Goal: Information Seeking & Learning: Learn about a topic

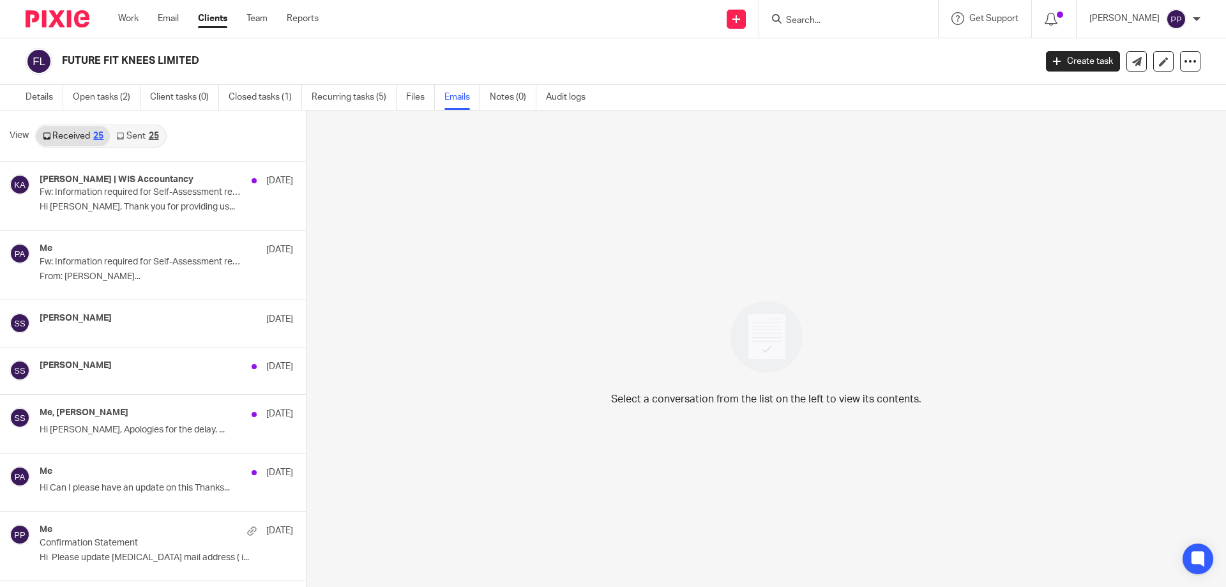
click at [844, 31] on div at bounding box center [848, 19] width 179 height 38
click at [810, 24] on input "Search" at bounding box center [842, 20] width 115 height 11
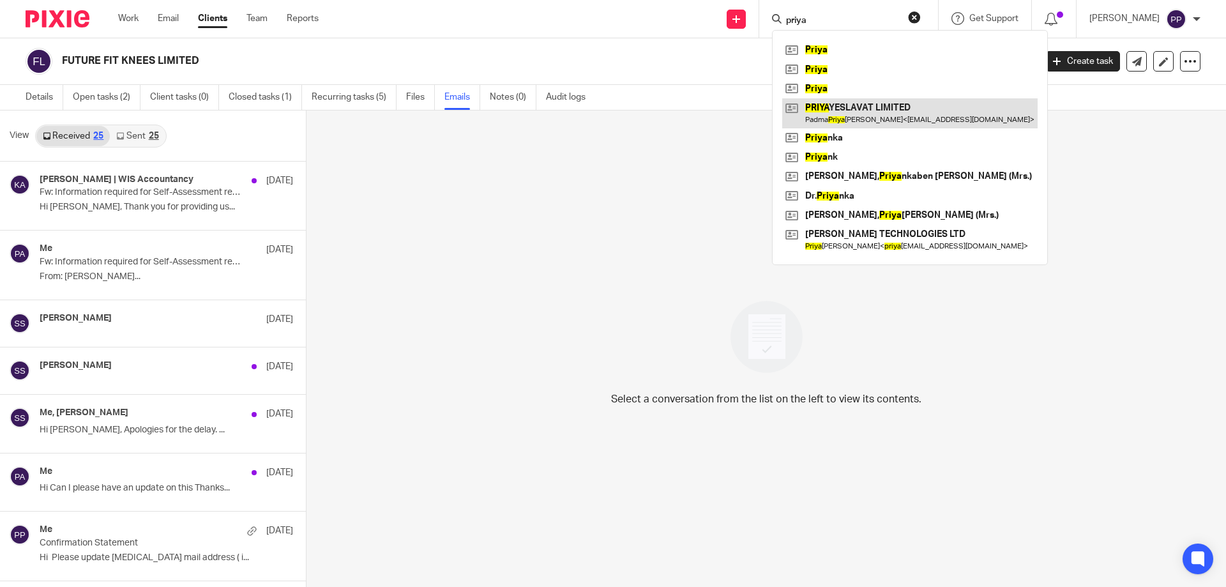
type input "priya"
click at [841, 103] on link at bounding box center [909, 112] width 255 height 29
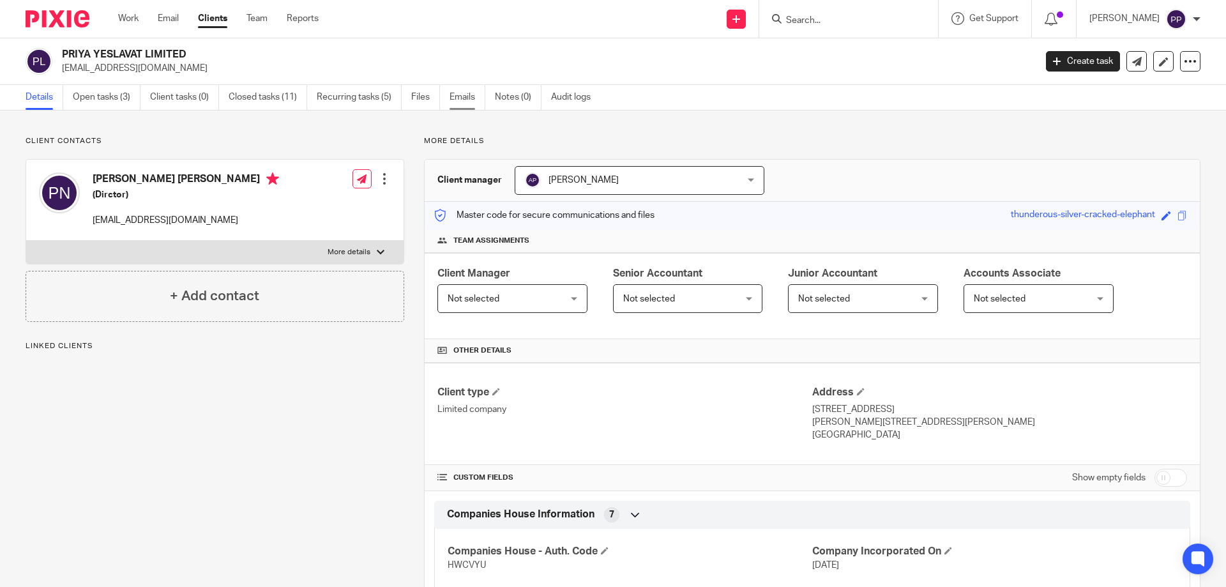
click at [469, 101] on link "Emails" at bounding box center [468, 97] width 36 height 25
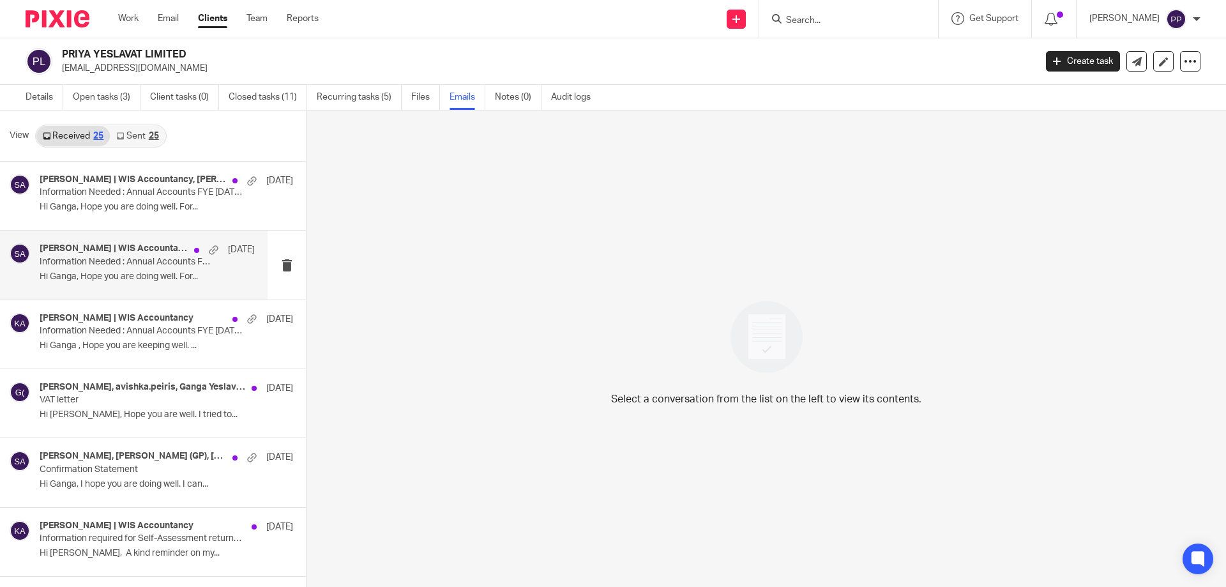
click at [107, 287] on div "Kaveesha Aththanayake | WIS Accountancy, Shafiya Abdulla 15 Aug Information Nee…" at bounding box center [134, 265] width 268 height 68
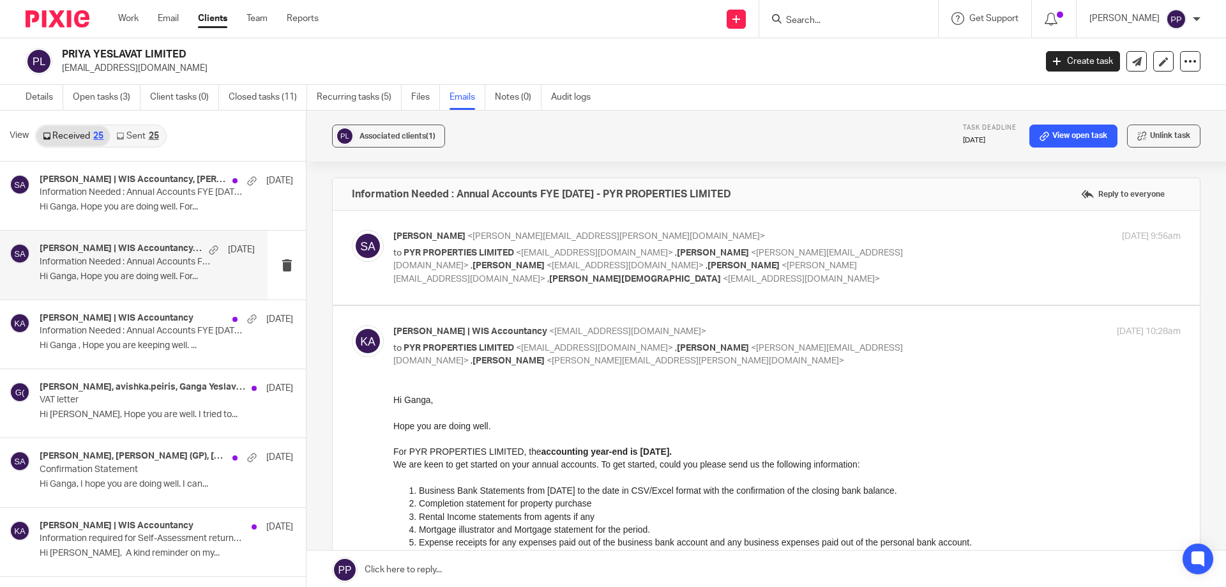
click at [859, 26] on input "Search" at bounding box center [842, 20] width 115 height 11
type input "timephasing"
click at [841, 46] on link at bounding box center [890, 54] width 217 height 29
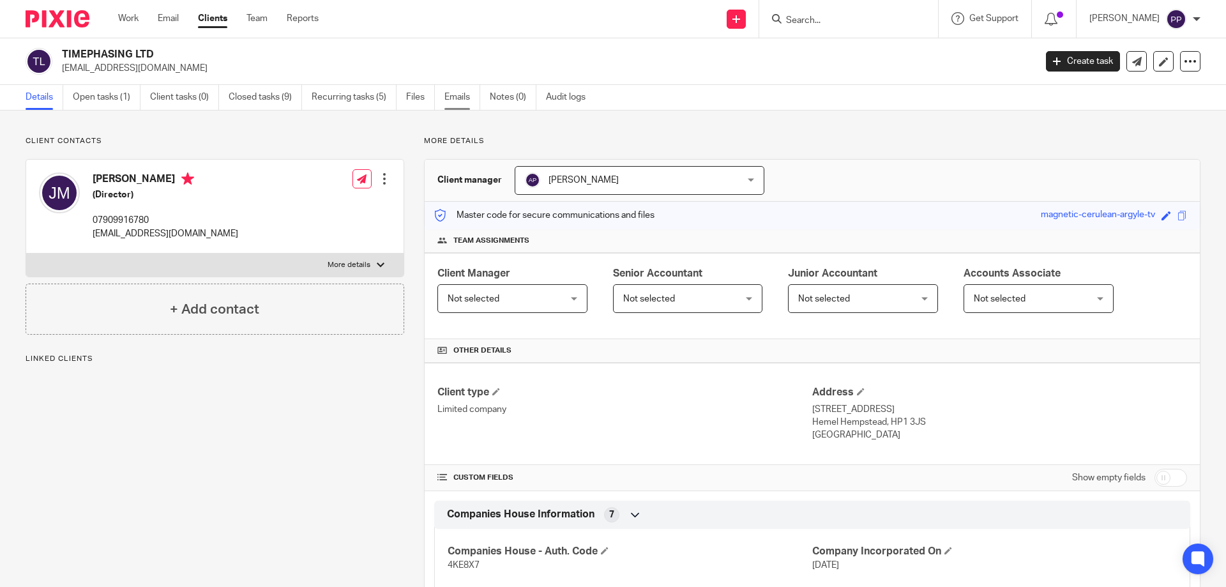
click at [451, 94] on link "Emails" at bounding box center [462, 97] width 36 height 25
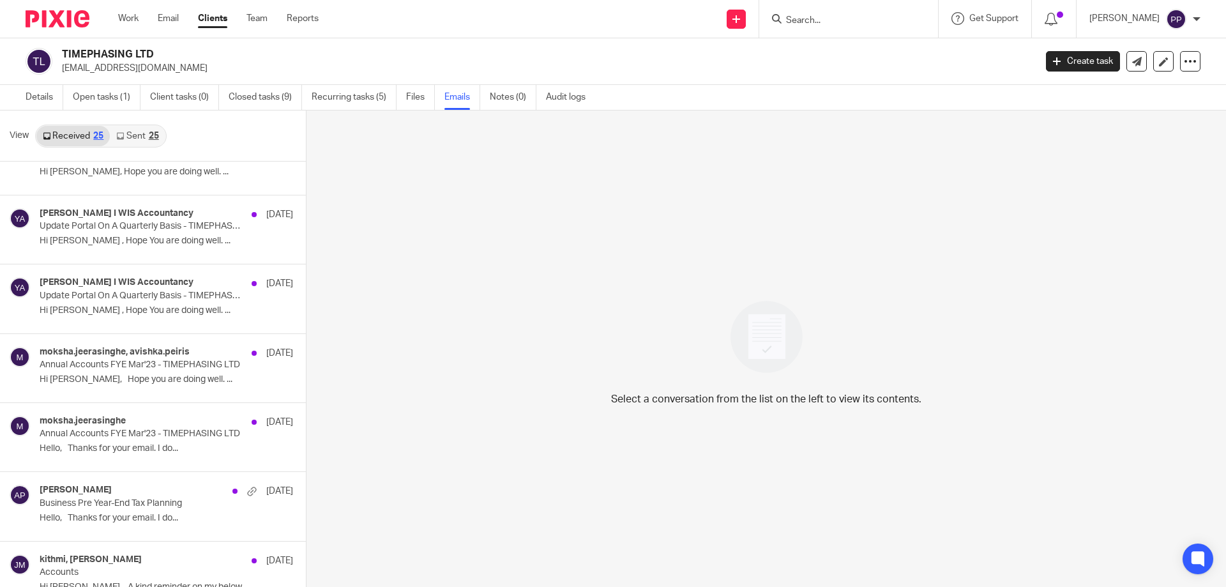
scroll to position [575, 0]
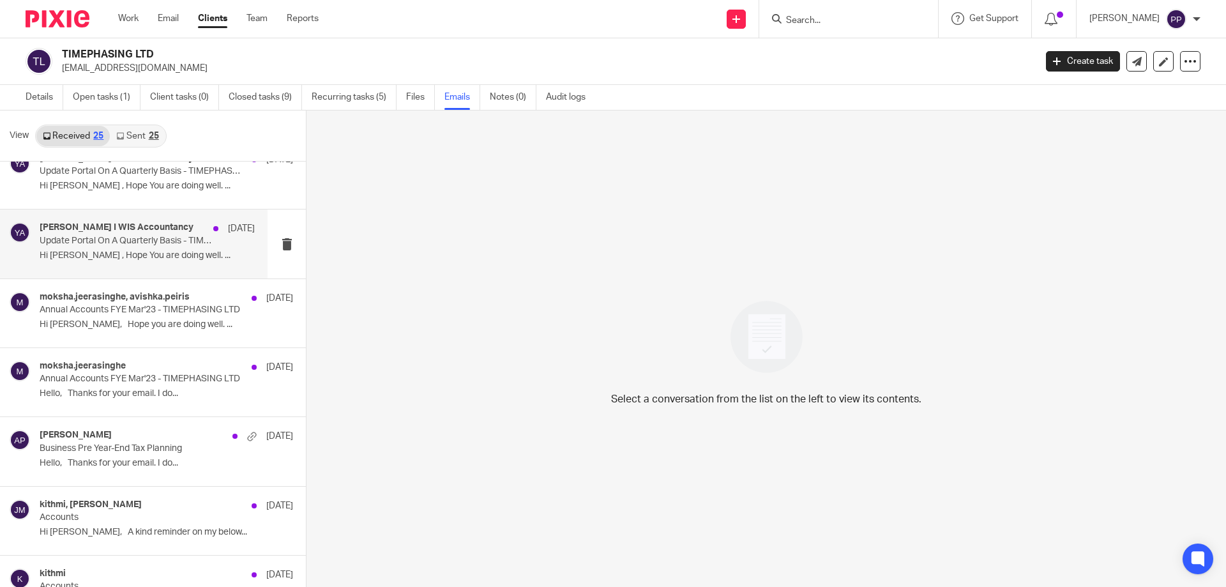
click at [116, 259] on p "Hi [PERSON_NAME] , Hope You are doing well. ..." at bounding box center [147, 255] width 215 height 11
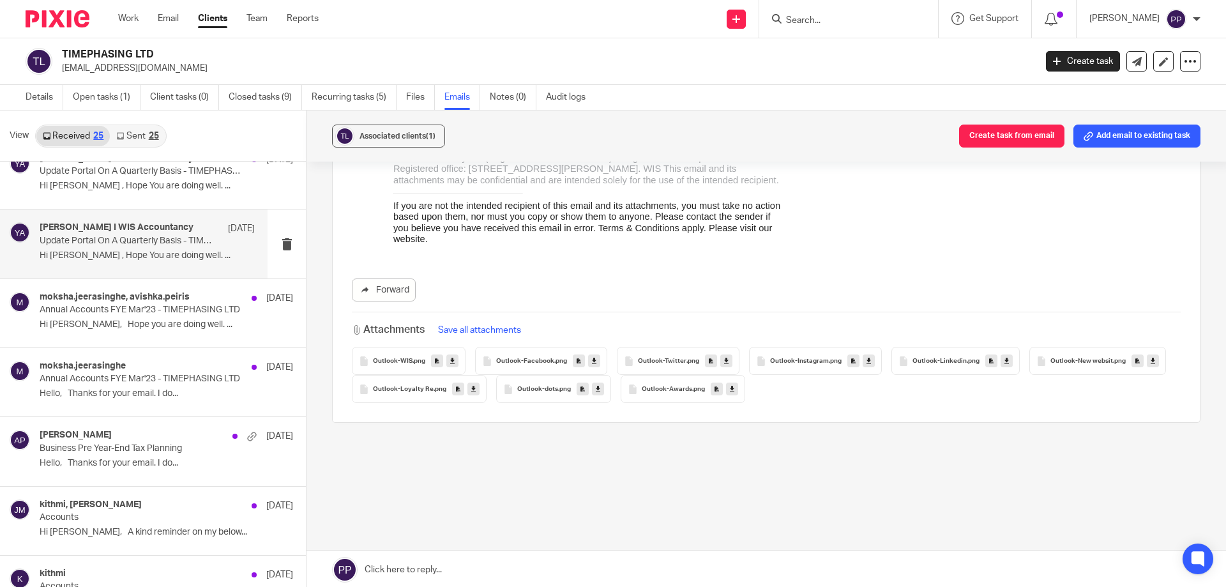
scroll to position [511, 0]
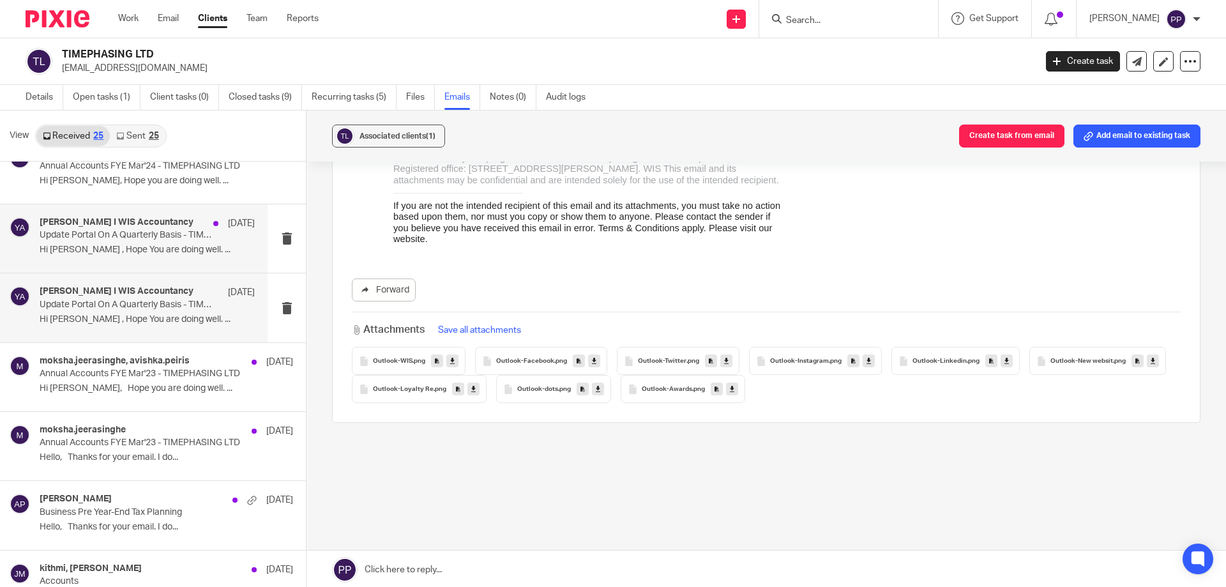
click at [113, 253] on p "Hi Jack , Hope You are doing well. ..." at bounding box center [147, 250] width 215 height 11
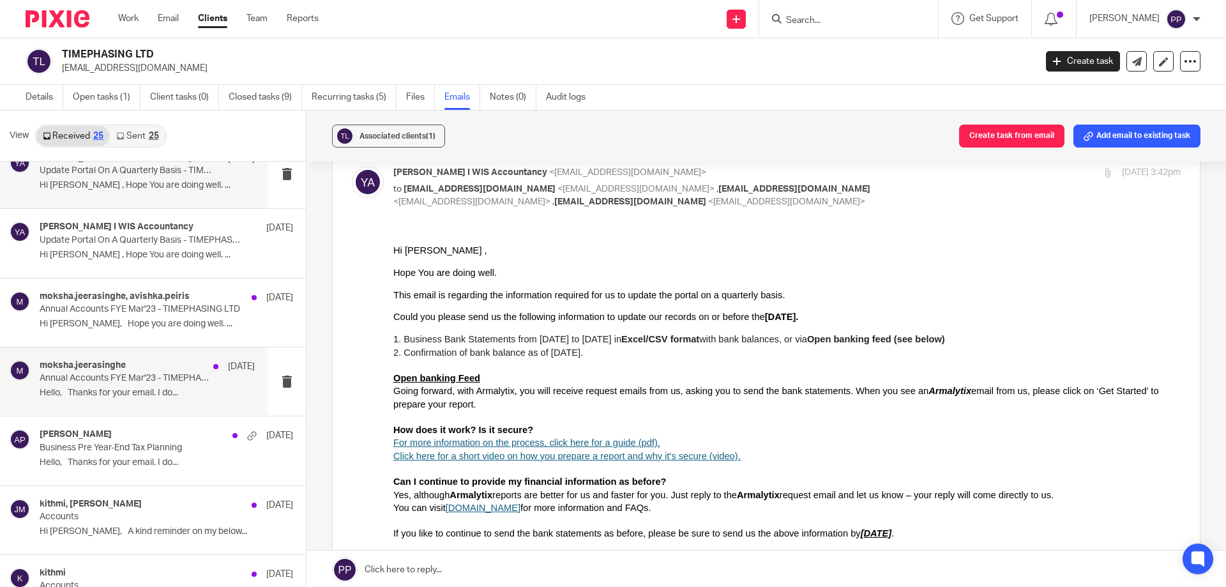
scroll to position [639, 0]
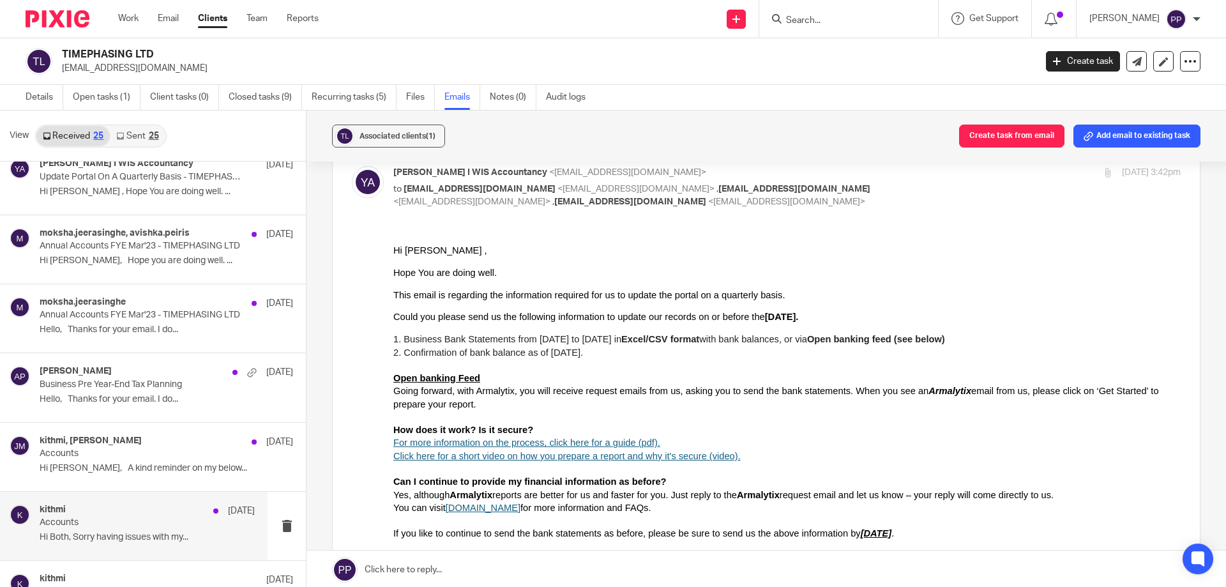
click at [137, 529] on div "kithmi 14 Aug 2024 Accounts Hi Both, Sorry having issues with my..." at bounding box center [147, 525] width 215 height 43
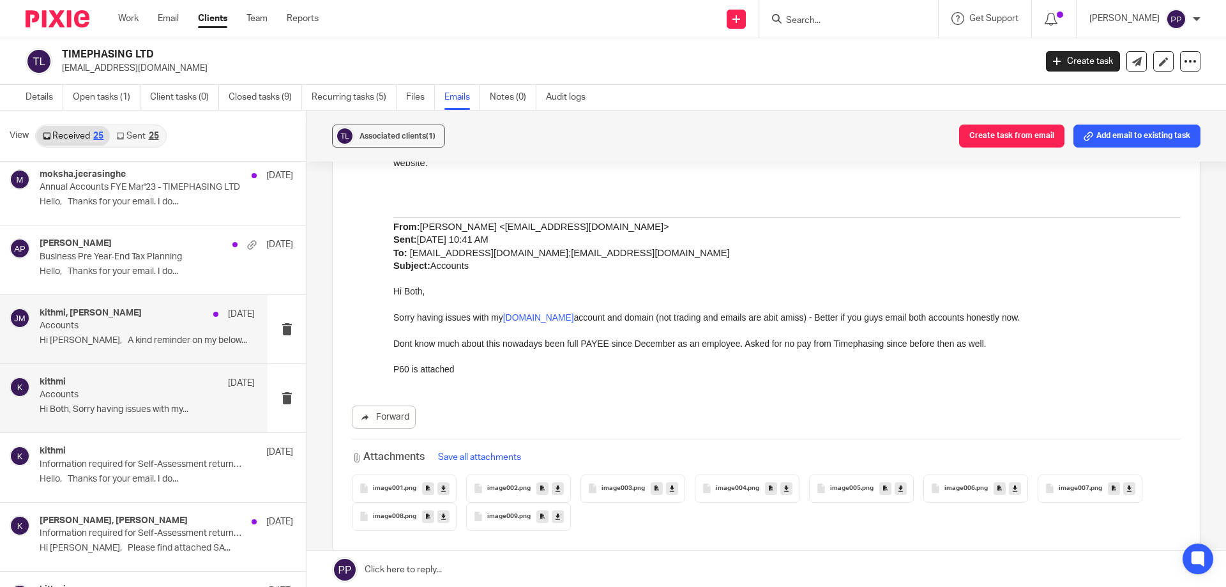
scroll to position [702, 0]
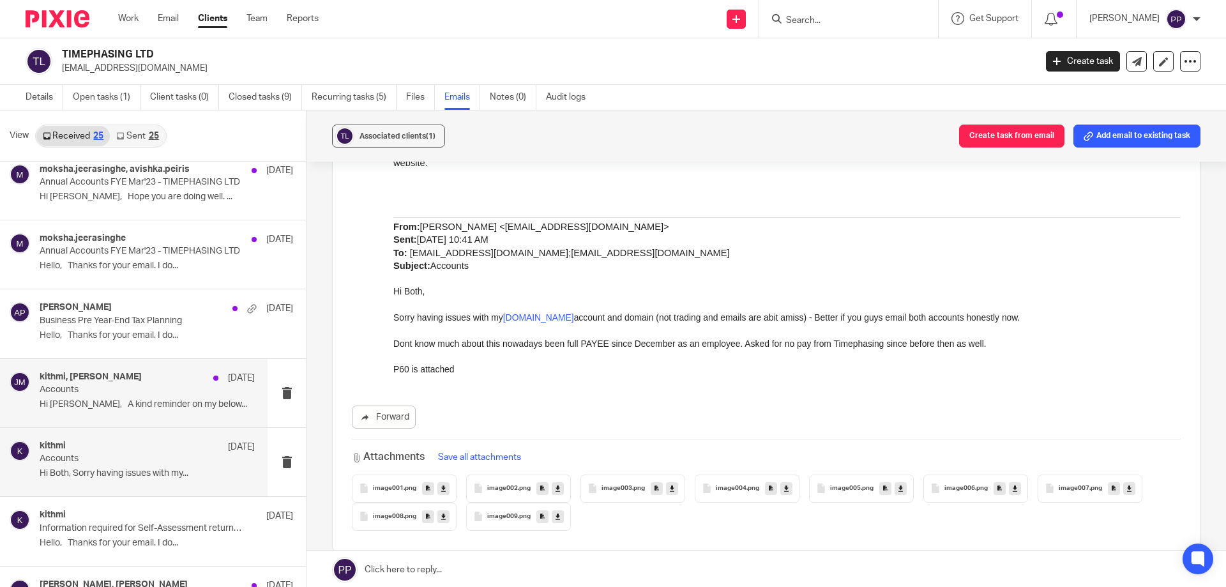
click at [91, 375] on h4 "kithmi, Jack Milburn" at bounding box center [91, 377] width 102 height 11
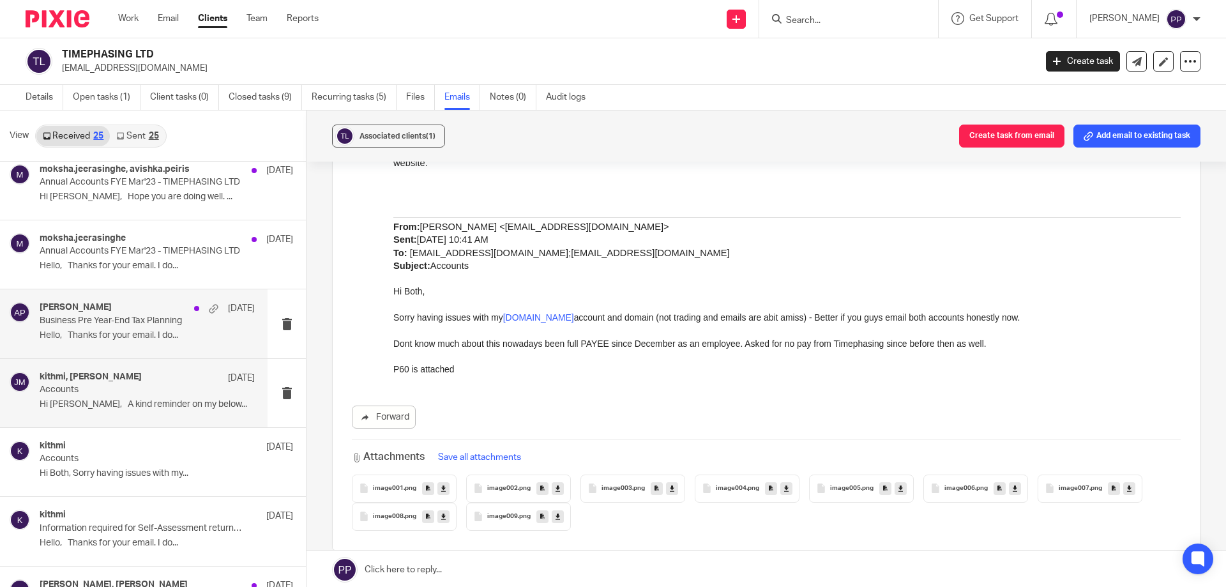
click at [118, 344] on div "Avishka Peiris 31 Dec Business Pre Year-End Tax Planning Hello, Thanks for your…" at bounding box center [147, 323] width 215 height 43
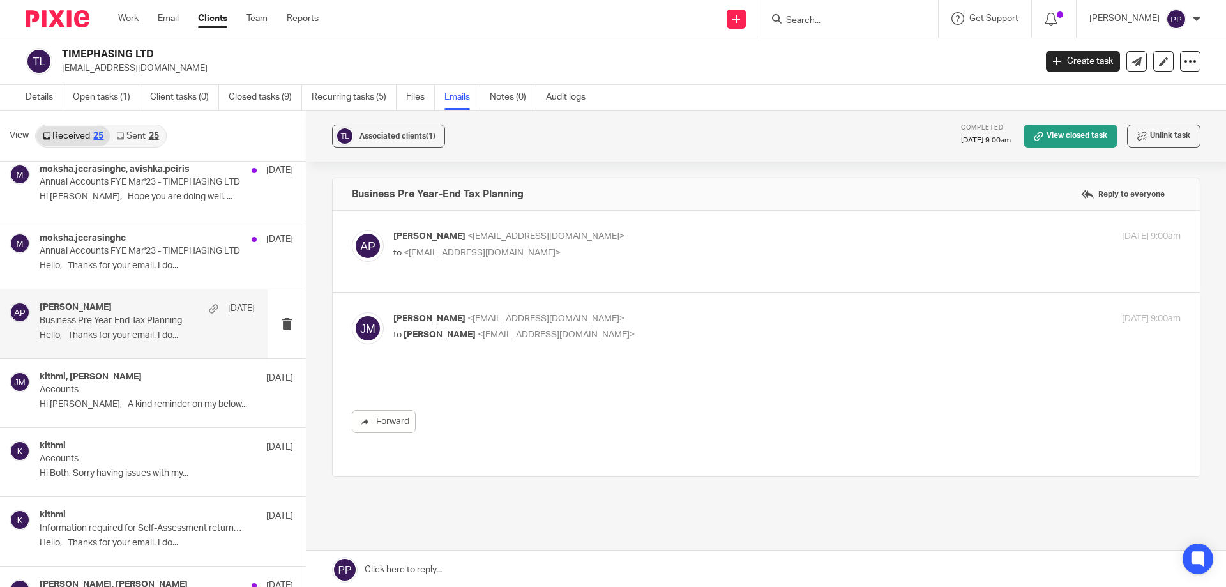
scroll to position [0, 0]
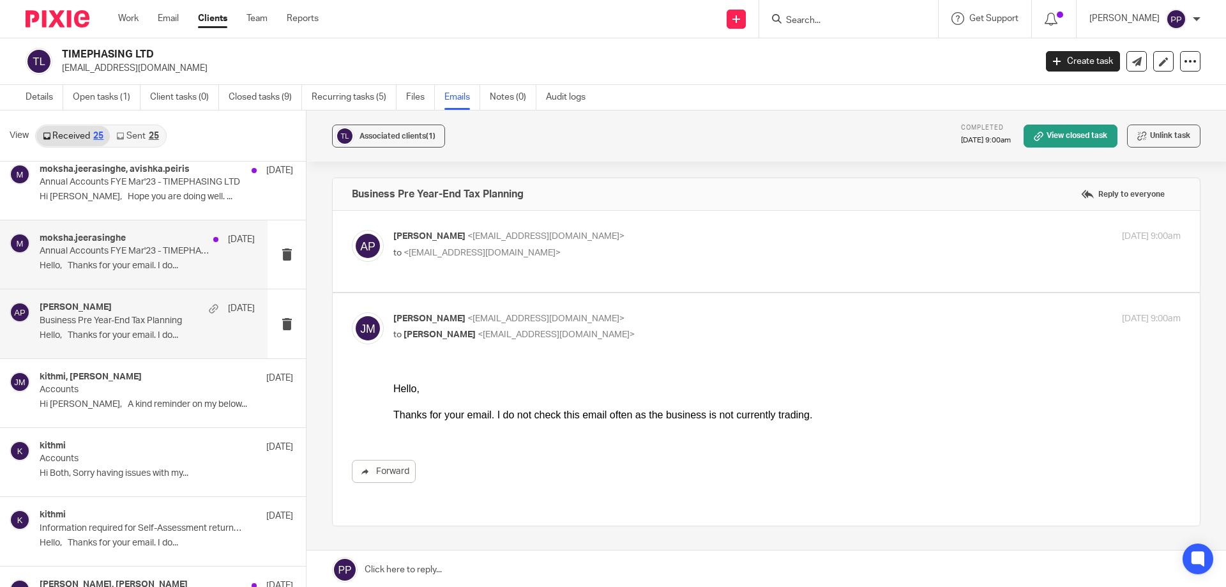
click at [127, 273] on div "moksha.jeerasinghe 31 Dec Annual Accounts FYE Mar'23 - TIMEPHASING LTD Hello, T…" at bounding box center [147, 254] width 215 height 43
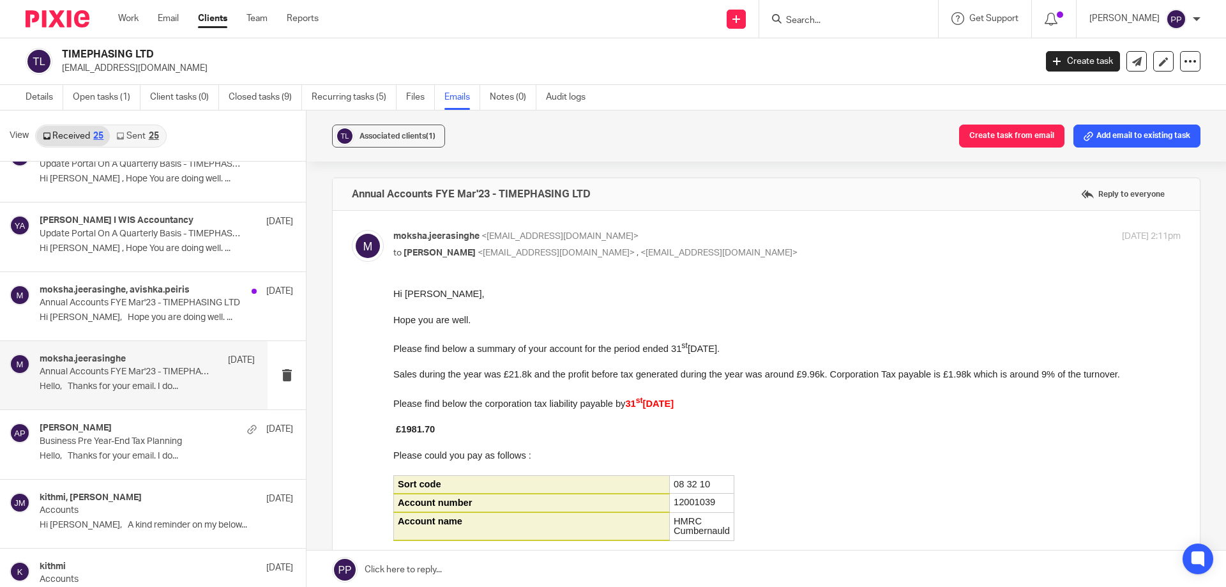
scroll to position [575, 0]
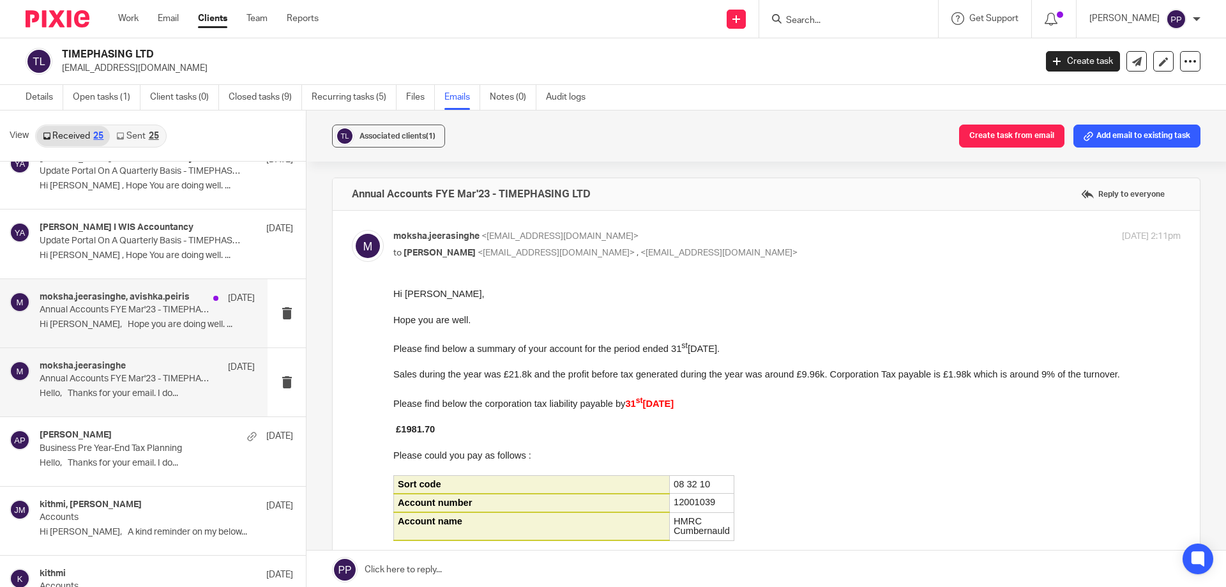
click at [139, 308] on p "Annual Accounts FYE Mar'23 - TIMEPHASING LTD" at bounding box center [126, 310] width 172 height 11
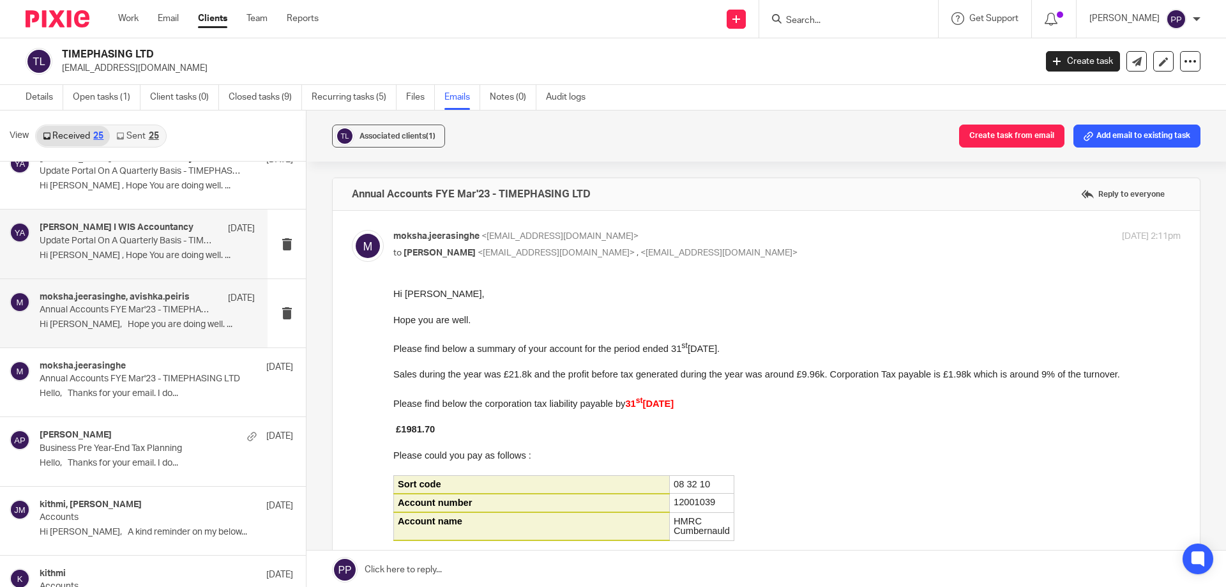
click at [129, 262] on div "Yadhushree Manivannan I WIS Accountancy 26 Feb Update Portal On A Quarterly Bas…" at bounding box center [147, 243] width 215 height 43
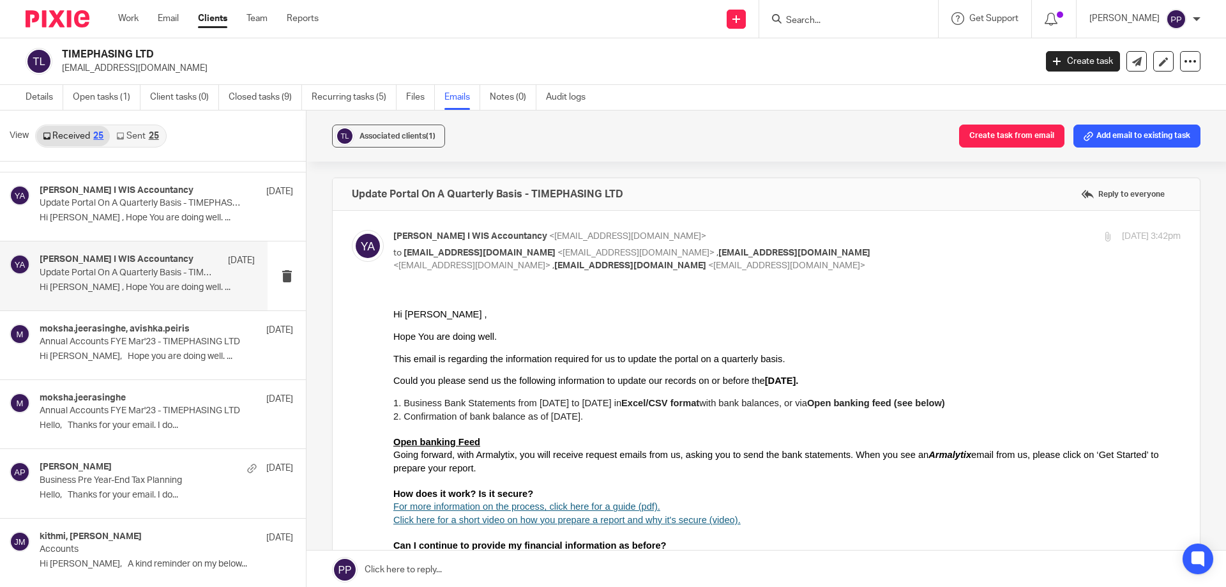
scroll to position [511, 0]
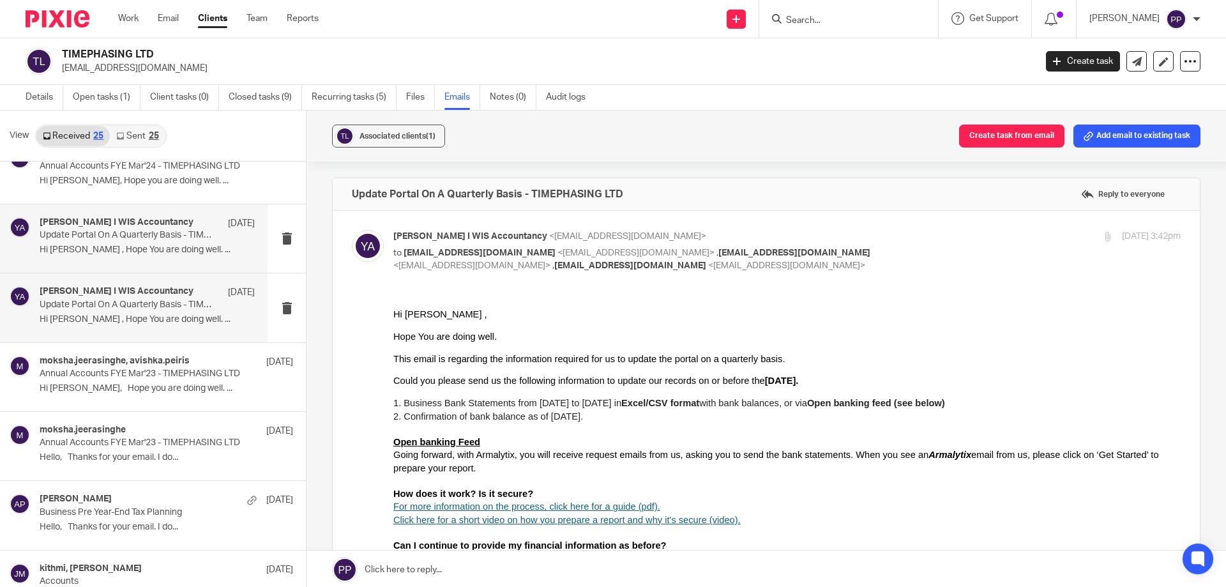
click at [134, 254] on p "Hi Jack , Hope You are doing well. ..." at bounding box center [147, 250] width 215 height 11
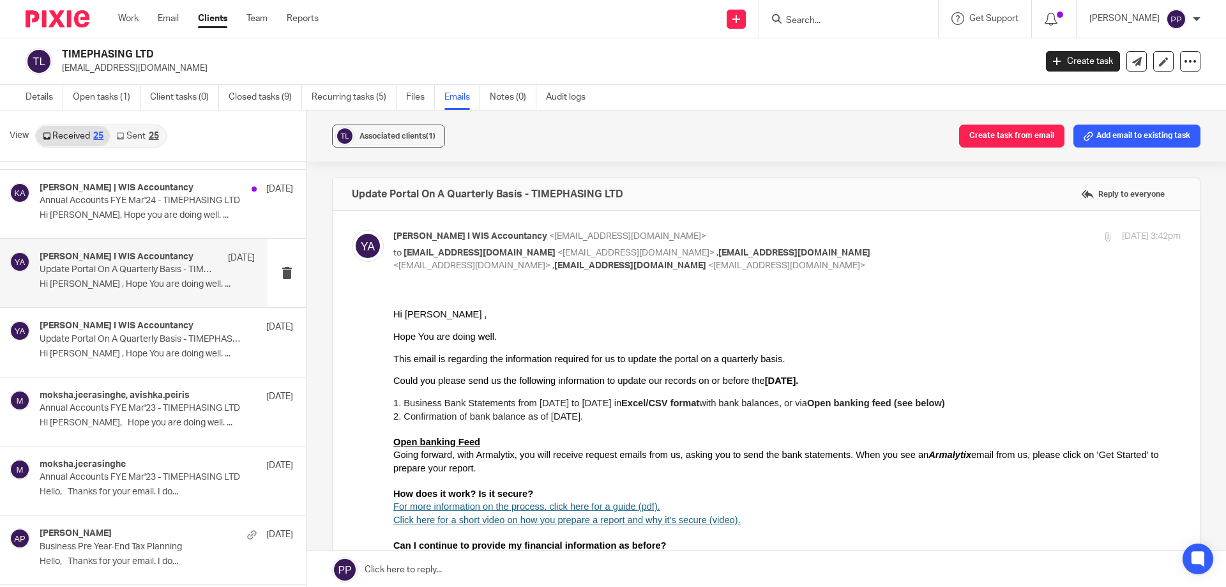
scroll to position [383, 0]
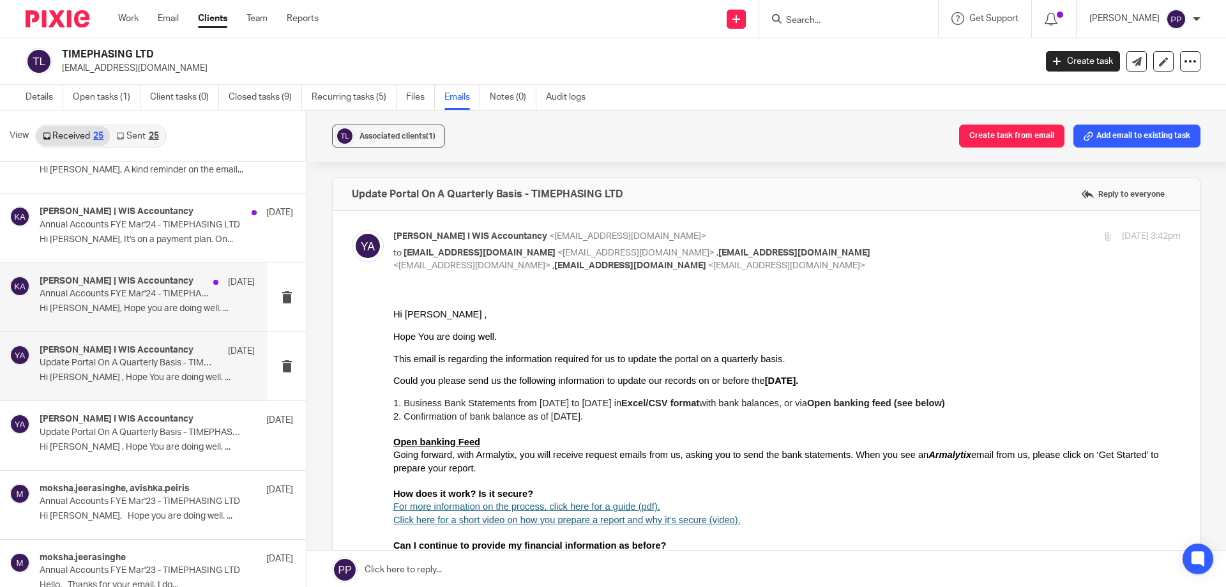
click at [137, 295] on p "Annual Accounts FYE Mar'24 - TIMEPHASING LTD" at bounding box center [126, 294] width 172 height 11
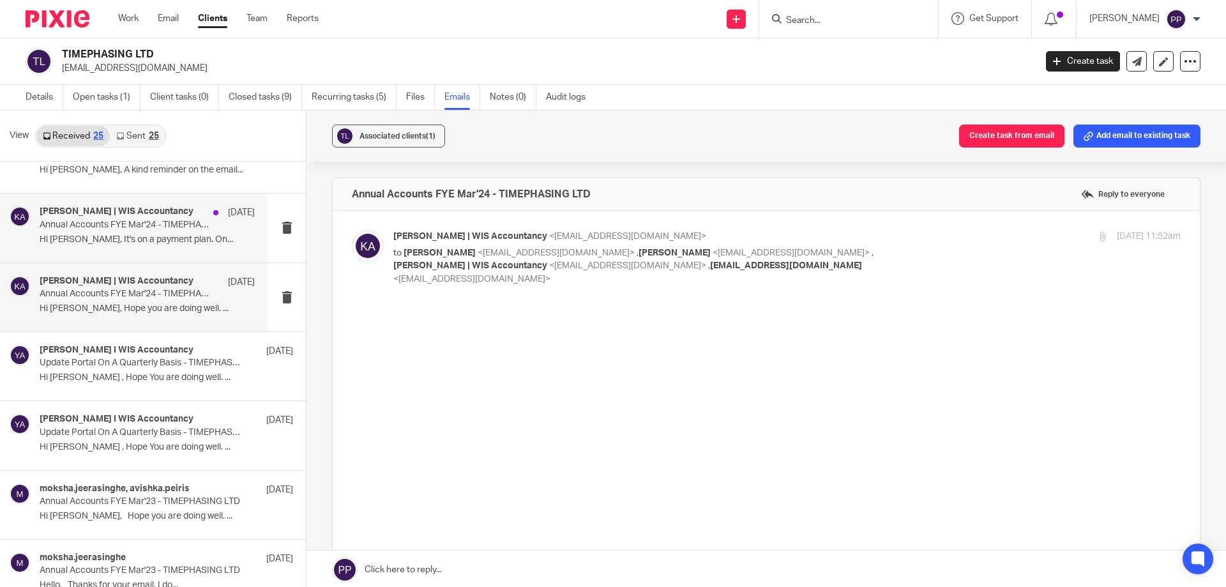
click at [96, 243] on p "Hi Kithmi, It's on a payment plan. On..." at bounding box center [147, 239] width 215 height 11
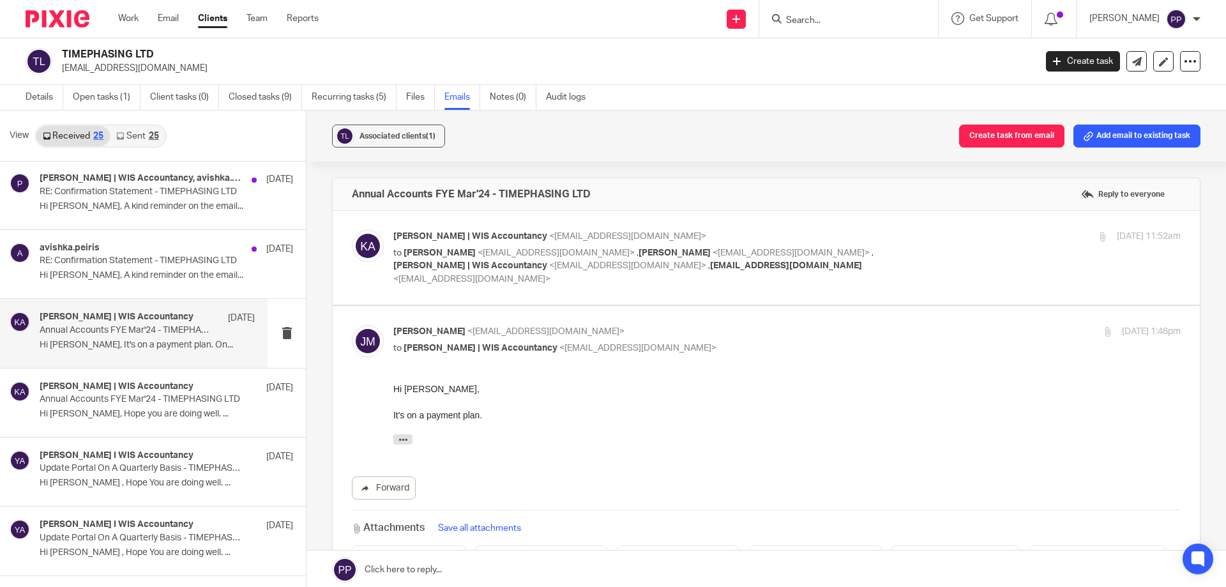
scroll to position [255, 0]
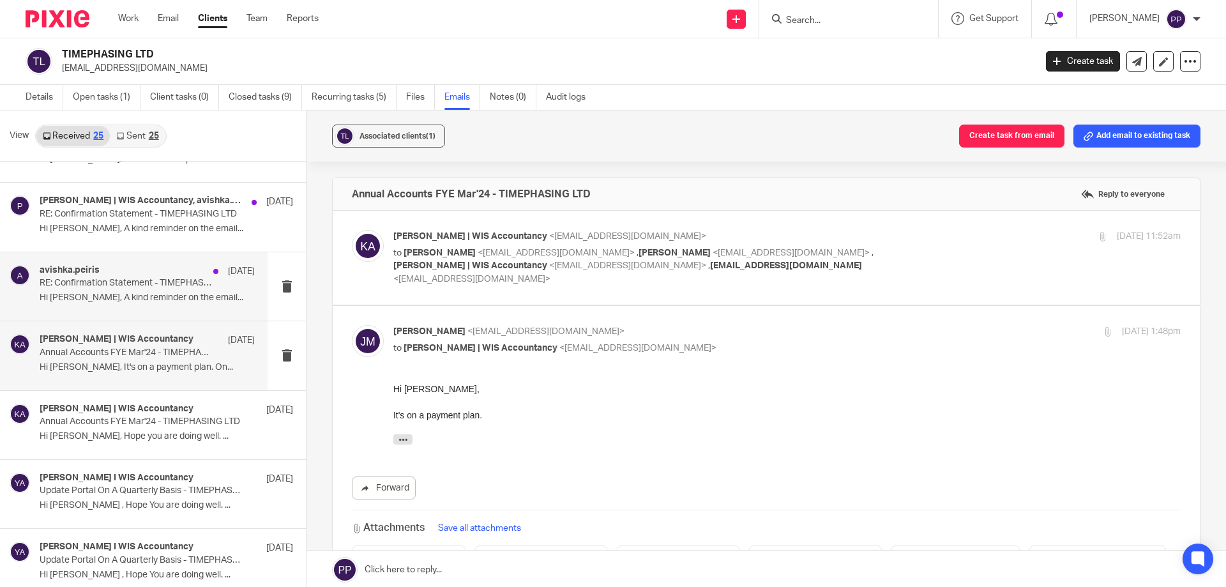
click at [119, 311] on div "avishka.peiris 3 Apr RE: Confirmation Statement - TIMEPHASING LTD Hi Jack, A ki…" at bounding box center [134, 286] width 268 height 68
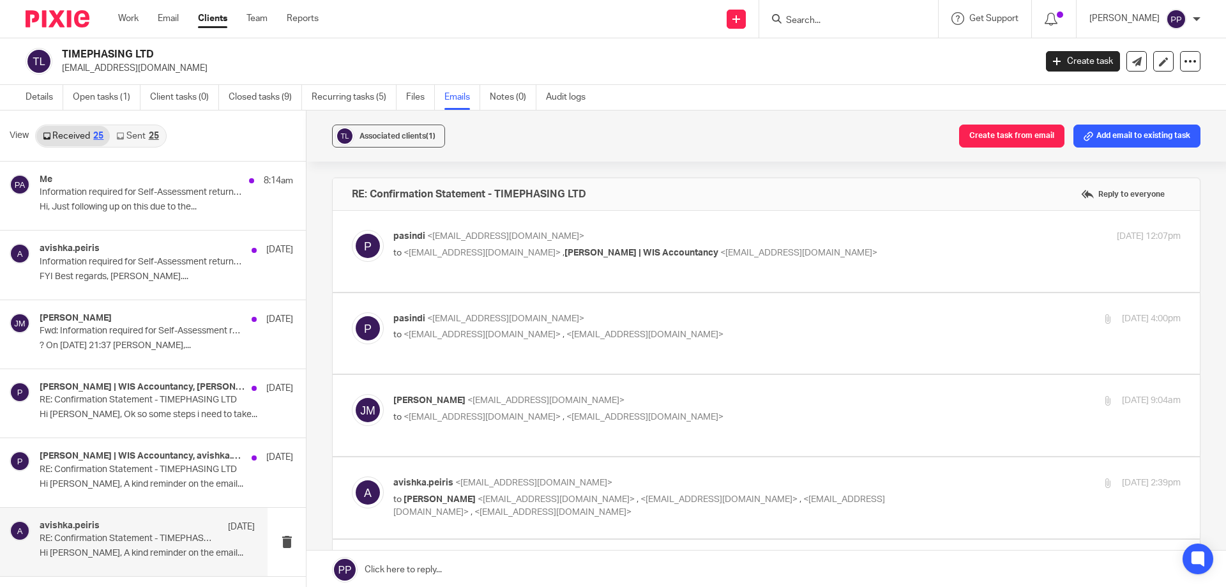
scroll to position [0, 0]
click at [121, 142] on link "Sent 25" at bounding box center [137, 136] width 55 height 20
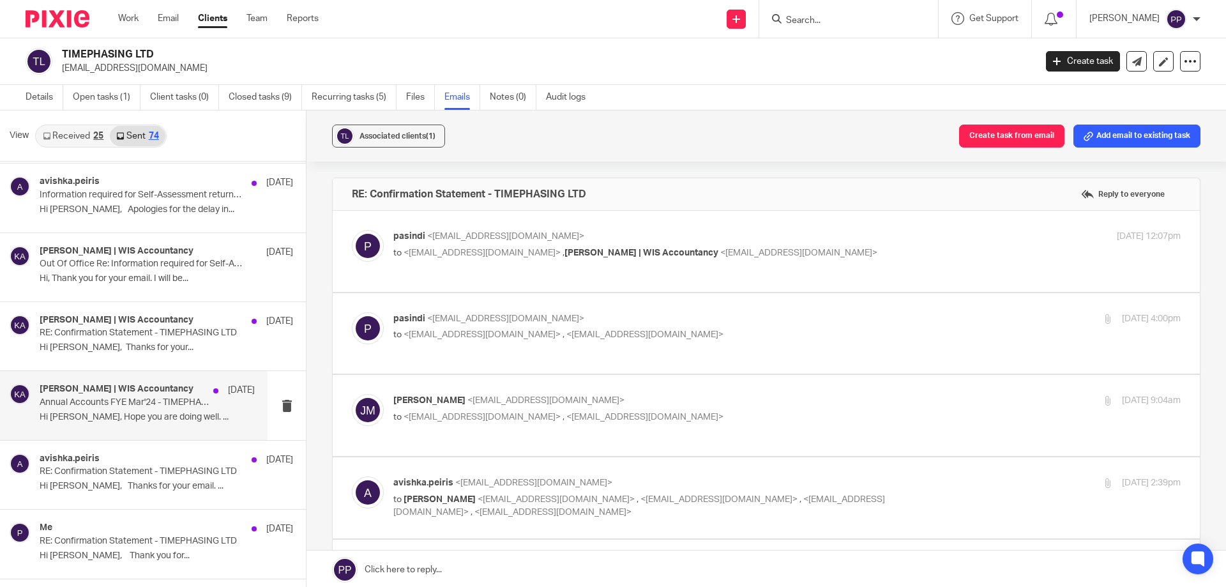
drag, startPoint x: 135, startPoint y: 411, endPoint x: 138, endPoint y: 417, distance: 6.9
click at [135, 411] on div "Kithmi Gunawardhana | WIS Accountancy 31 Mar Annual Accounts FYE Mar'24 - TIMEP…" at bounding box center [147, 405] width 215 height 43
click at [149, 428] on div "Kithmi Gunawardhana | WIS Accountancy 31 Mar Annual Accounts FYE Mar'24 - TIMEP…" at bounding box center [134, 405] width 268 height 68
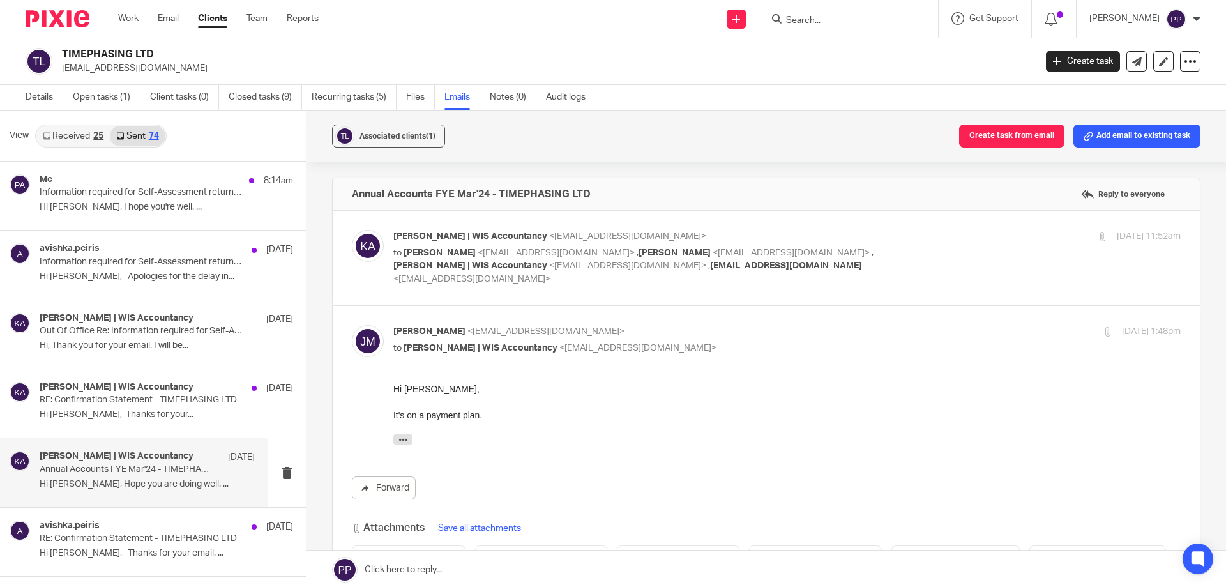
click at [544, 283] on label at bounding box center [766, 258] width 867 height 94
click at [352, 230] on input "checkbox" at bounding box center [351, 229] width 1 height 1
checkbox input "true"
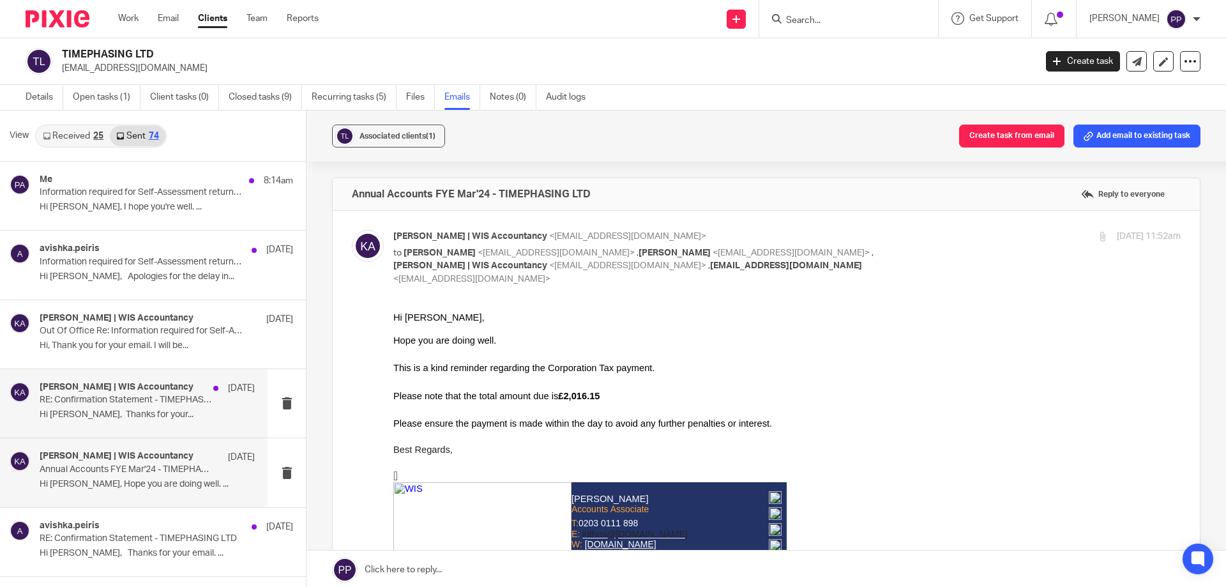
click at [144, 420] on p "Hi [PERSON_NAME], Thanks for your..." at bounding box center [147, 414] width 215 height 11
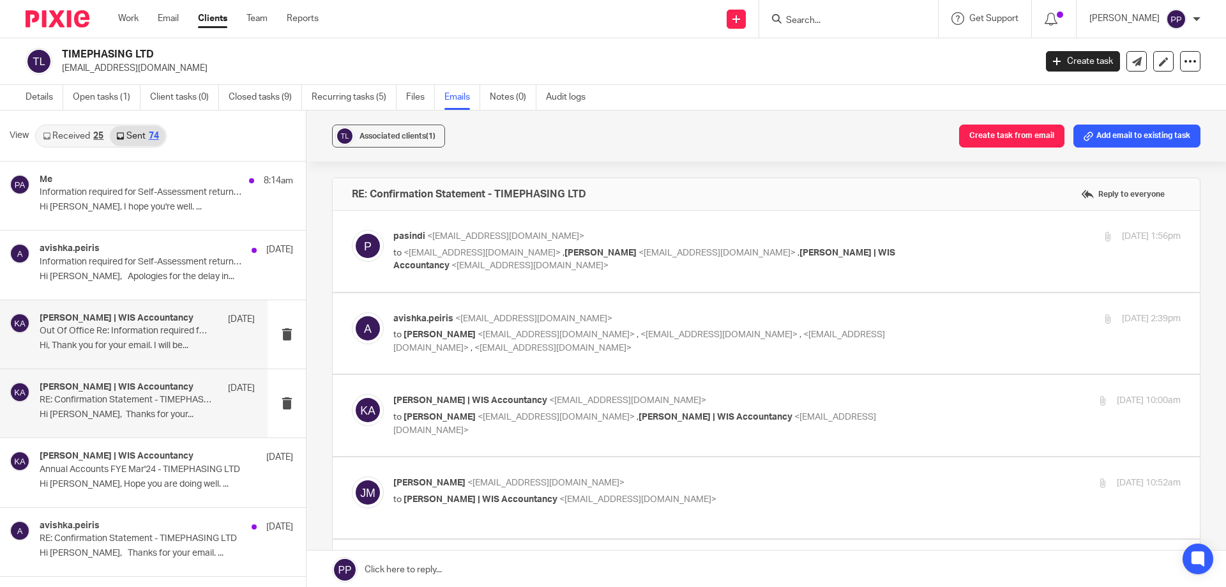
click at [174, 355] on div "Kithmi Gunawardhana | WIS Accountancy 9 Jun Out Of Office Re: Information requi…" at bounding box center [147, 334] width 215 height 43
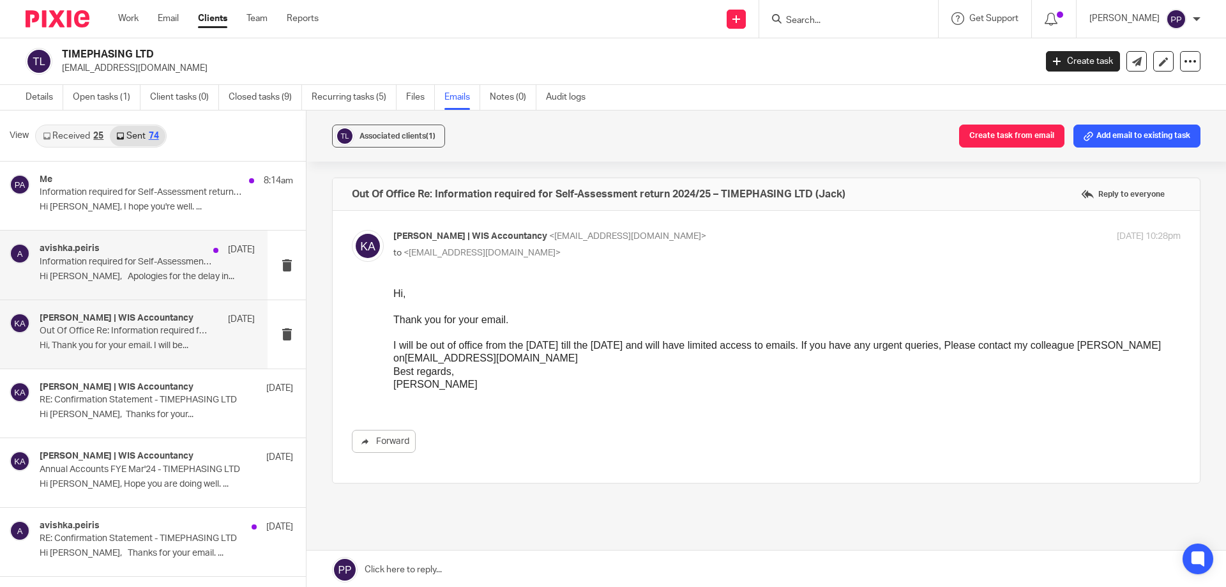
click at [156, 289] on div "avishka.peiris 10 Jun Information required for Self-Assessment return 2024/25 –…" at bounding box center [134, 265] width 268 height 68
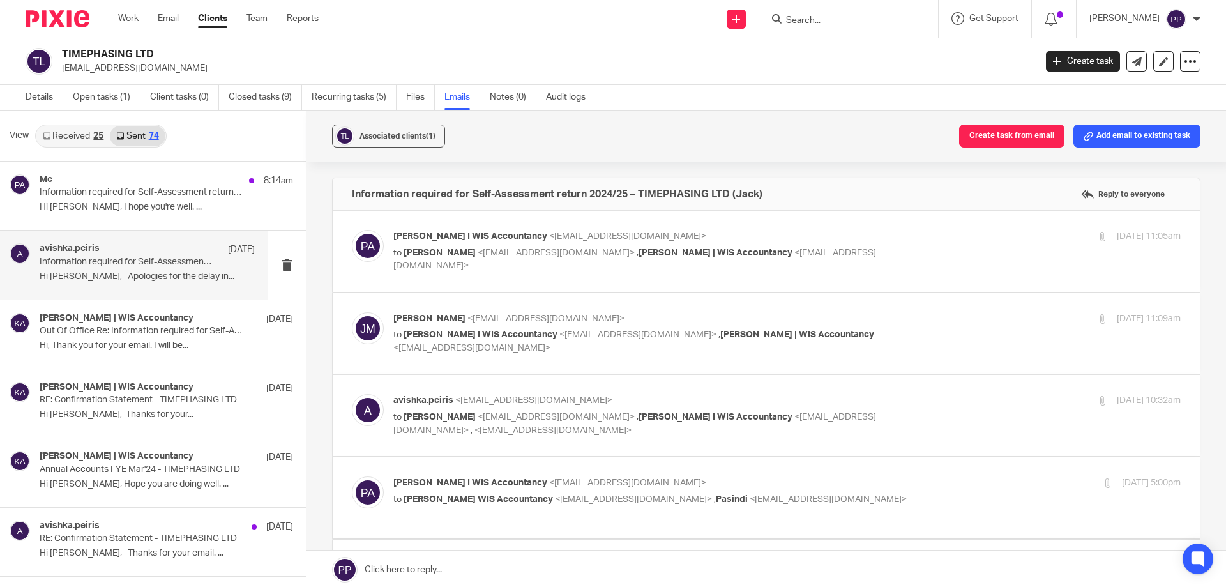
click at [536, 285] on label at bounding box center [766, 251] width 867 height 81
click at [352, 230] on input "checkbox" at bounding box center [351, 229] width 1 height 1
checkbox input "true"
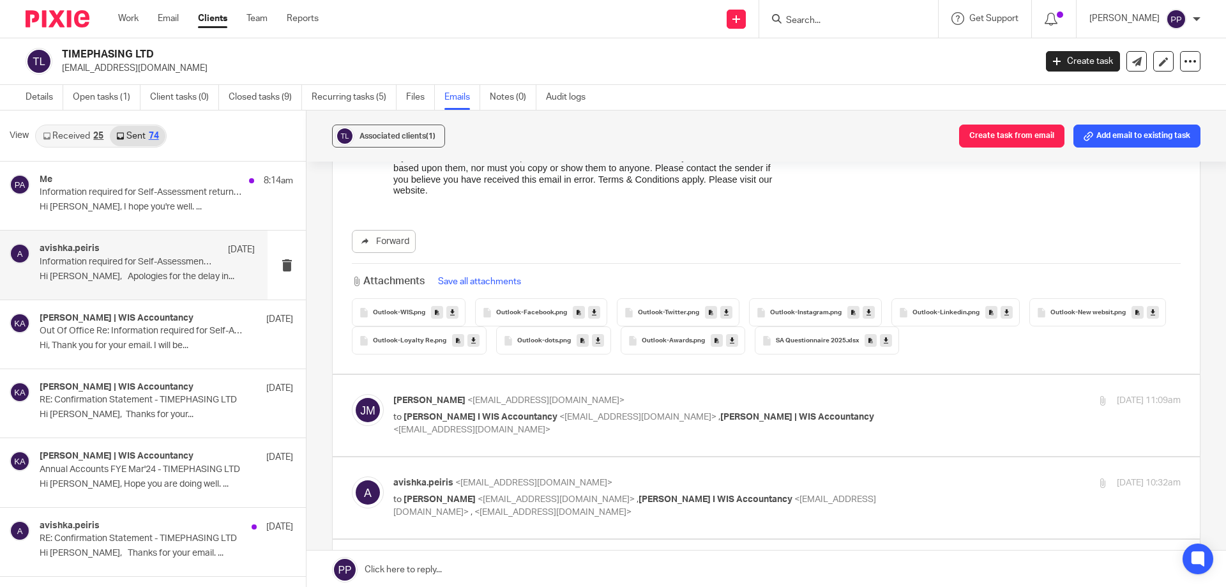
scroll to position [1022, 0]
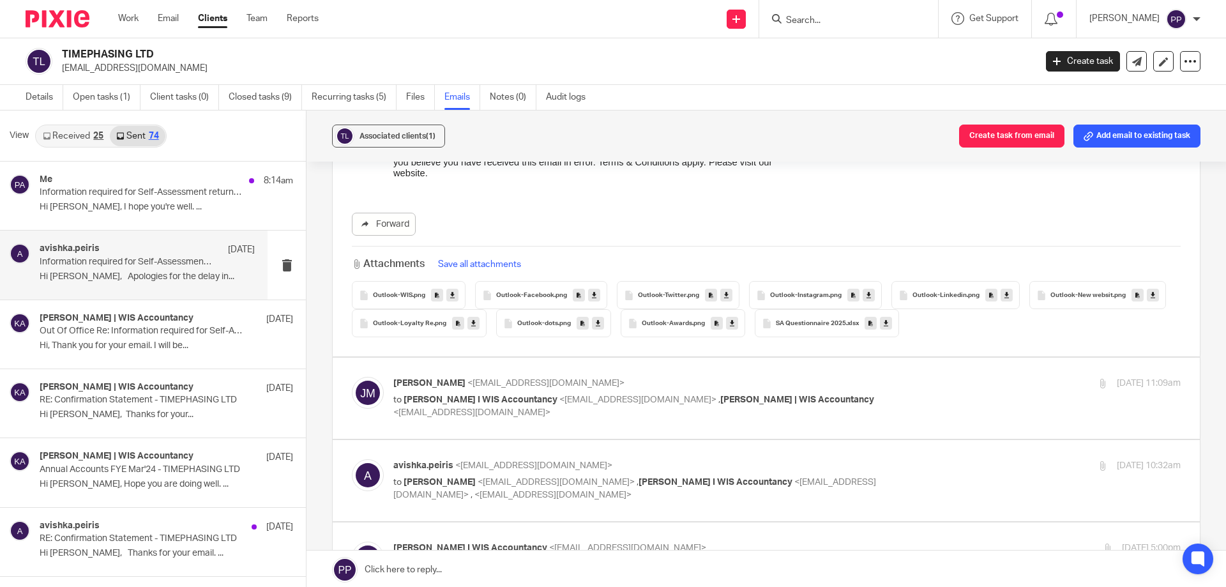
click at [632, 406] on p "to Pasindi Perera I WIS Accountancy <pasindi@wis-accountancy.co.uk> , Avishka P…" at bounding box center [655, 406] width 525 height 26
checkbox input "true"
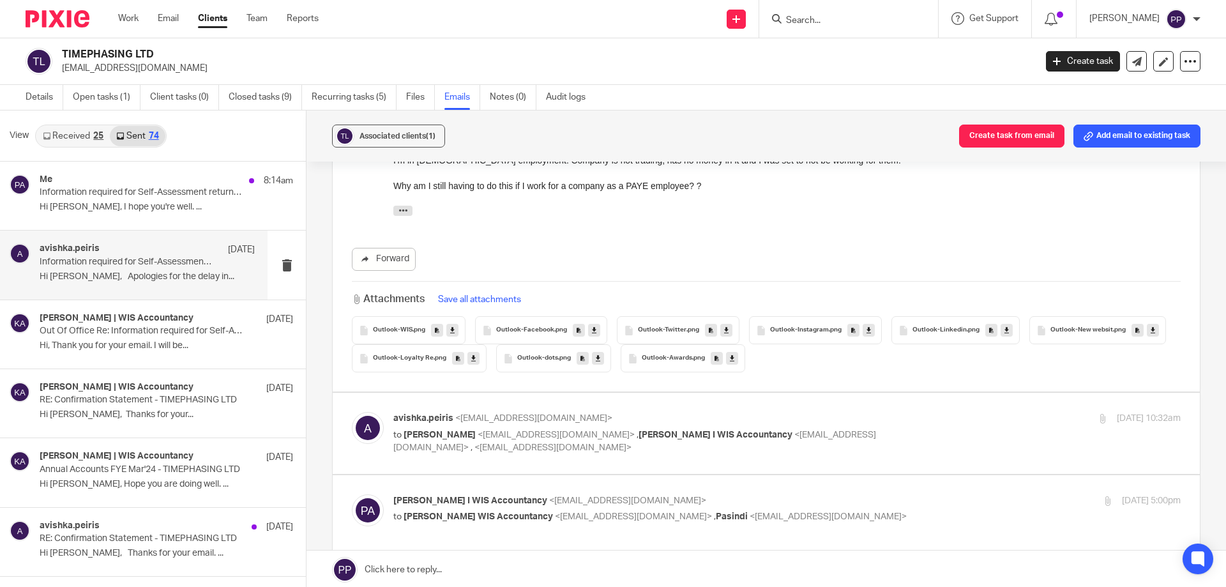
scroll to position [1341, 0]
click at [624, 448] on label at bounding box center [766, 431] width 867 height 81
click at [352, 410] on input "checkbox" at bounding box center [351, 409] width 1 height 1
checkbox input "true"
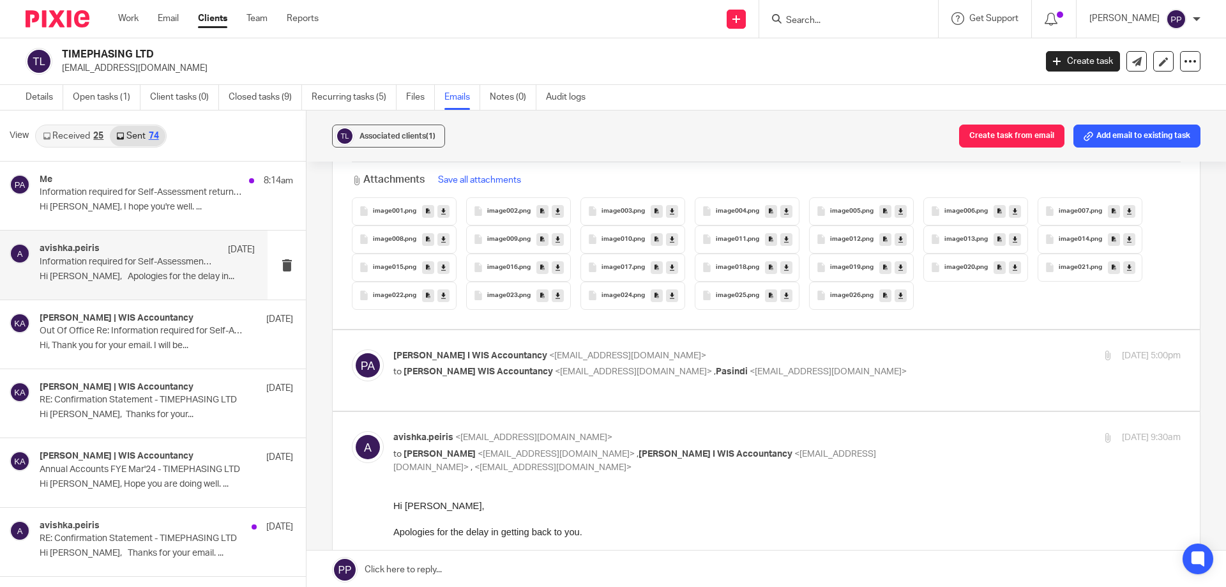
scroll to position [2490, 0]
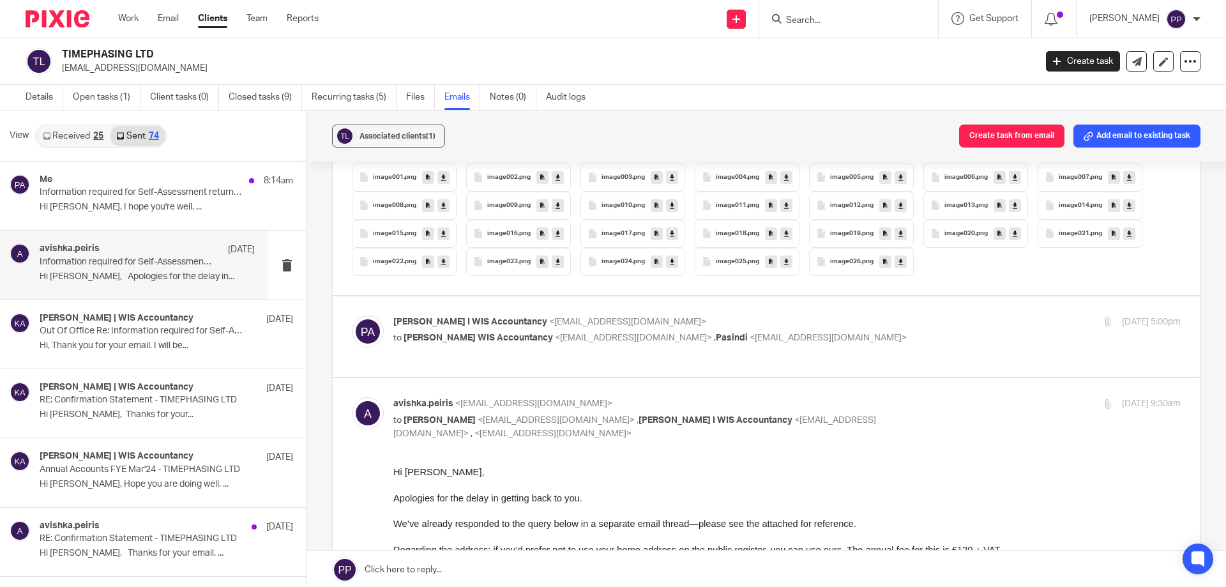
click at [637, 365] on label at bounding box center [766, 336] width 867 height 81
click at [352, 315] on input "checkbox" at bounding box center [351, 315] width 1 height 1
checkbox input "true"
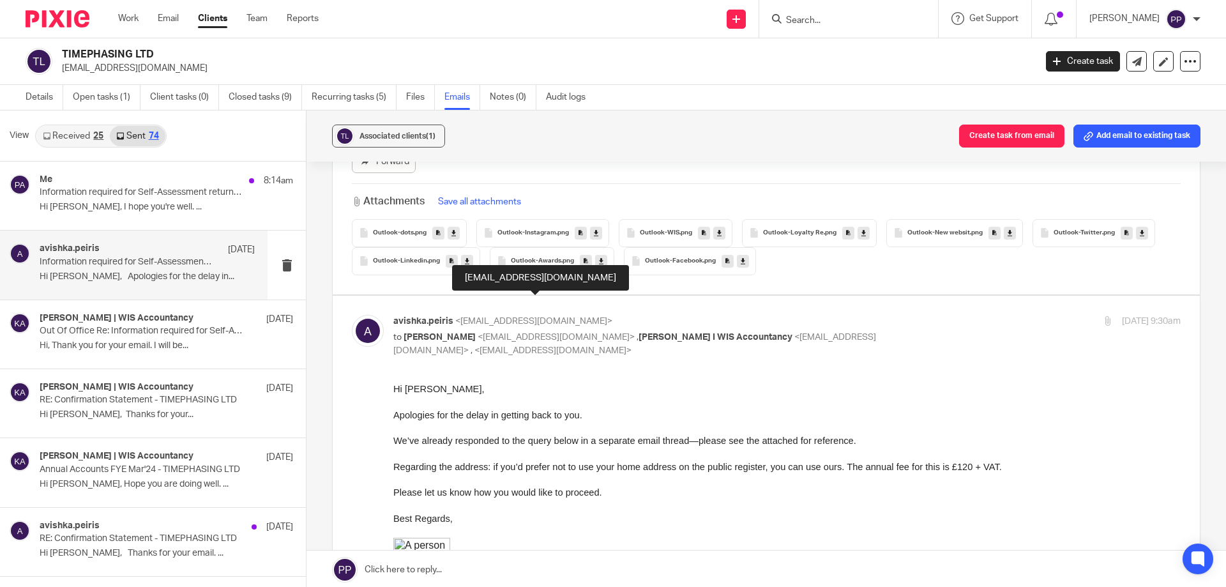
scroll to position [3001, 0]
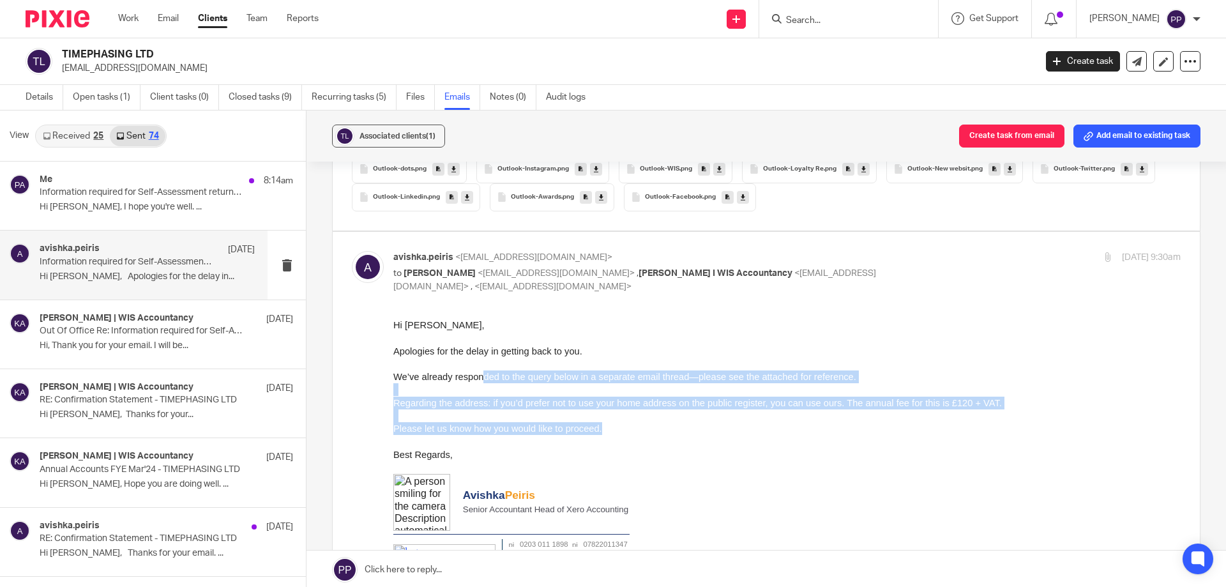
drag, startPoint x: 474, startPoint y: 377, endPoint x: 669, endPoint y: 422, distance: 200.0
click at [669, 422] on div "Hi Jack, Apologies for the delay in getting back to you. We’ve already responde…" at bounding box center [786, 597] width 787 height 556
click at [648, 432] on p "Please let us know how you would like to proceed." at bounding box center [786, 428] width 787 height 13
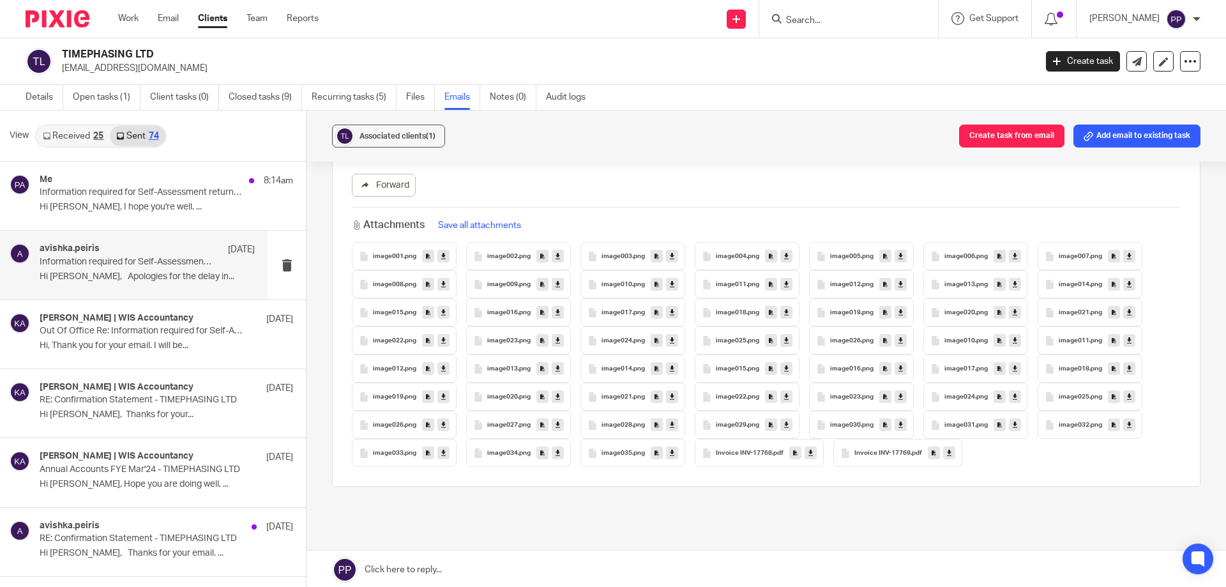
scroll to position [3782, 0]
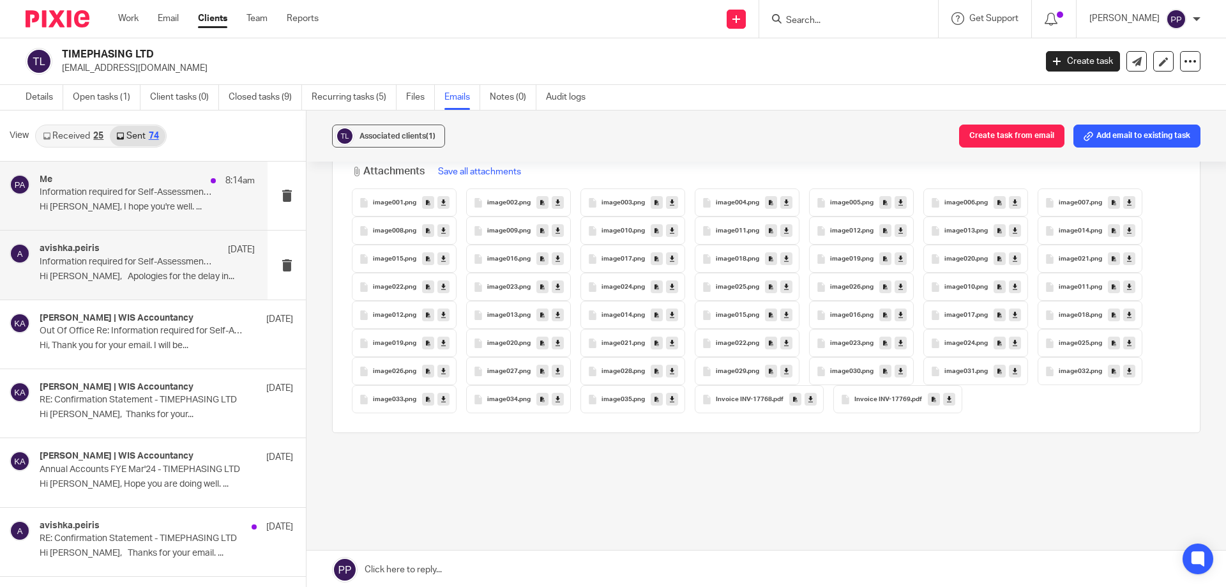
click at [157, 210] on p "Hi [PERSON_NAME], I hope you're well. ..." at bounding box center [147, 207] width 215 height 11
click at [162, 206] on p "Hi [PERSON_NAME], I hope you're well. ..." at bounding box center [147, 207] width 215 height 11
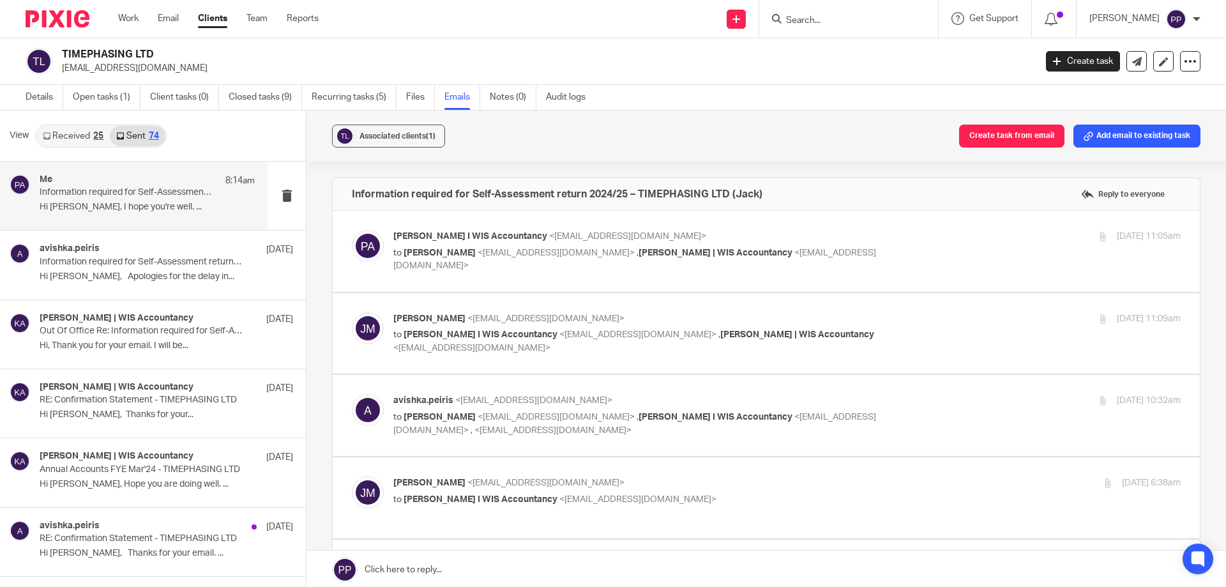
scroll to position [0, 0]
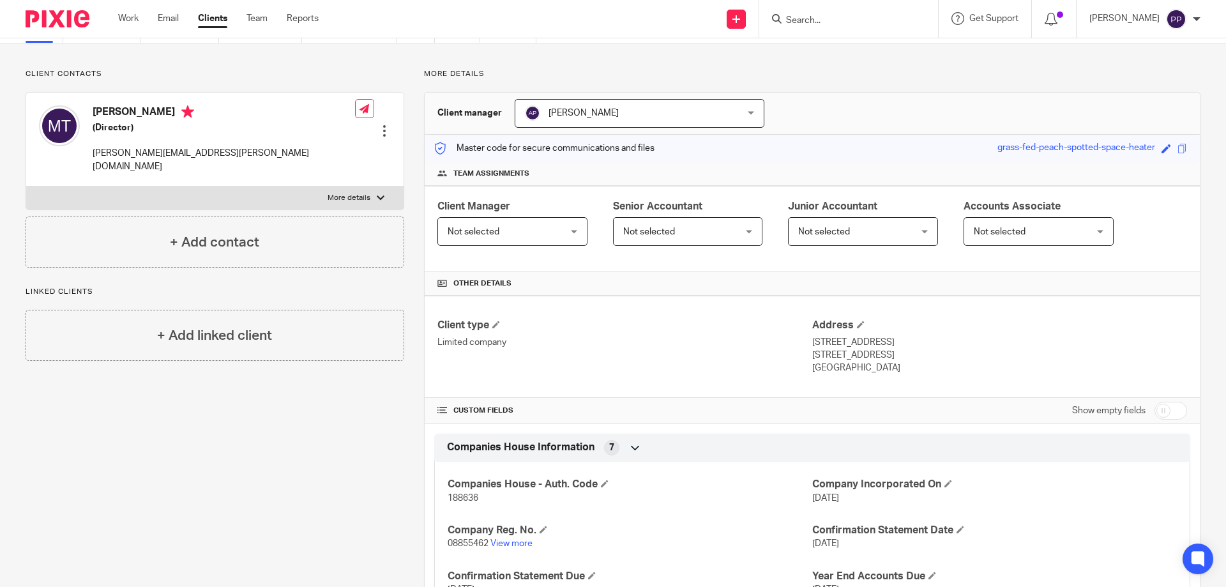
scroll to position [64, 0]
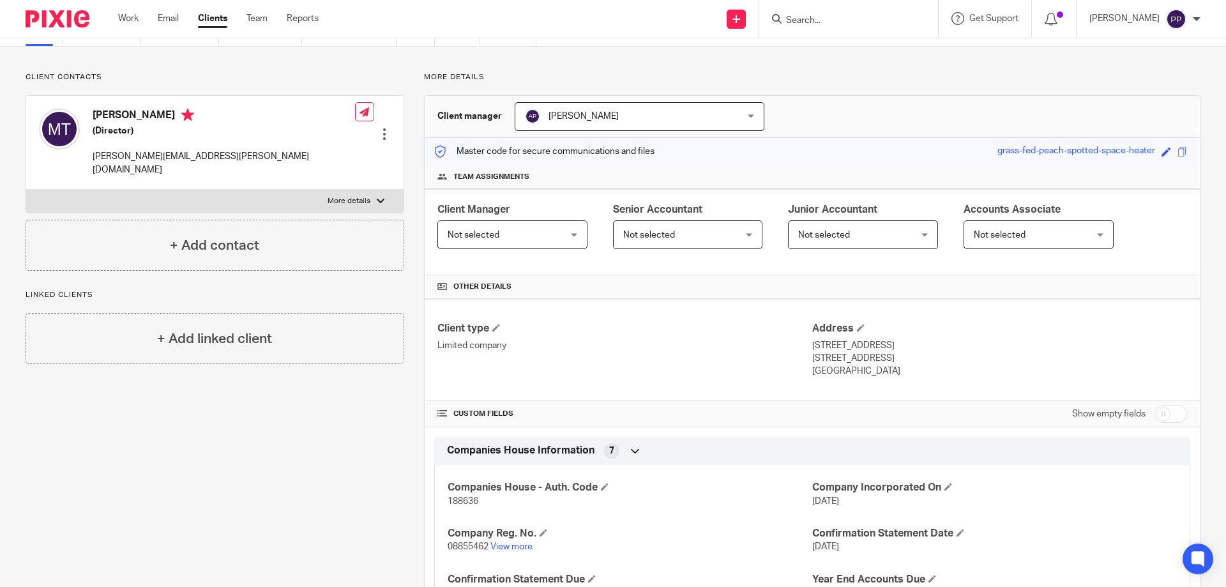
click at [573, 238] on div "Not selected Not selected" at bounding box center [512, 234] width 150 height 29
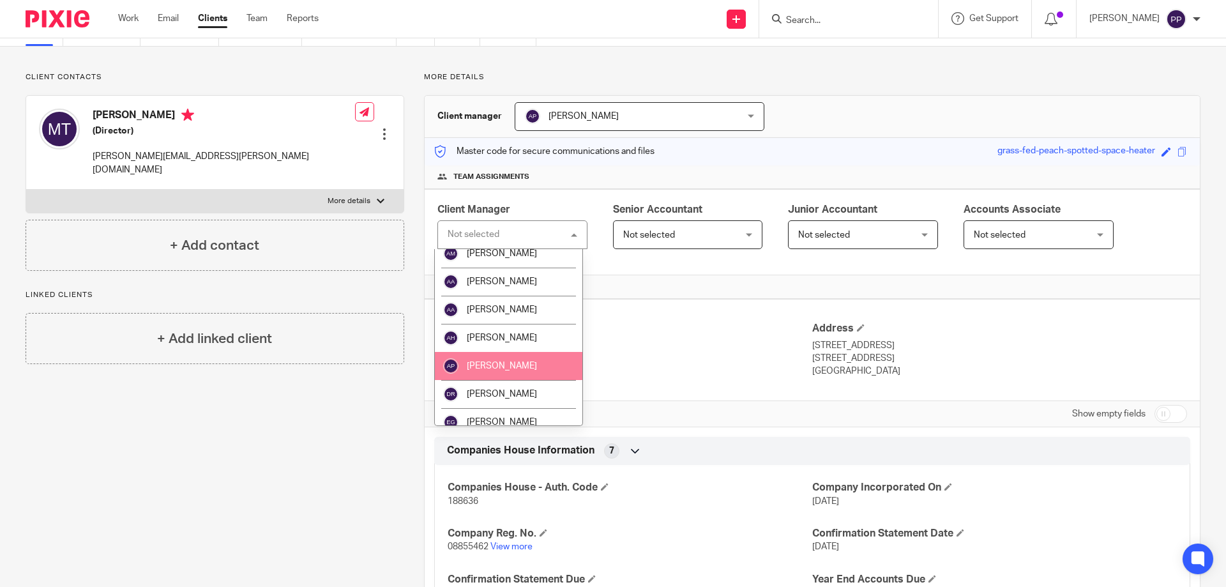
click at [520, 363] on span "[PERSON_NAME]" at bounding box center [502, 365] width 70 height 9
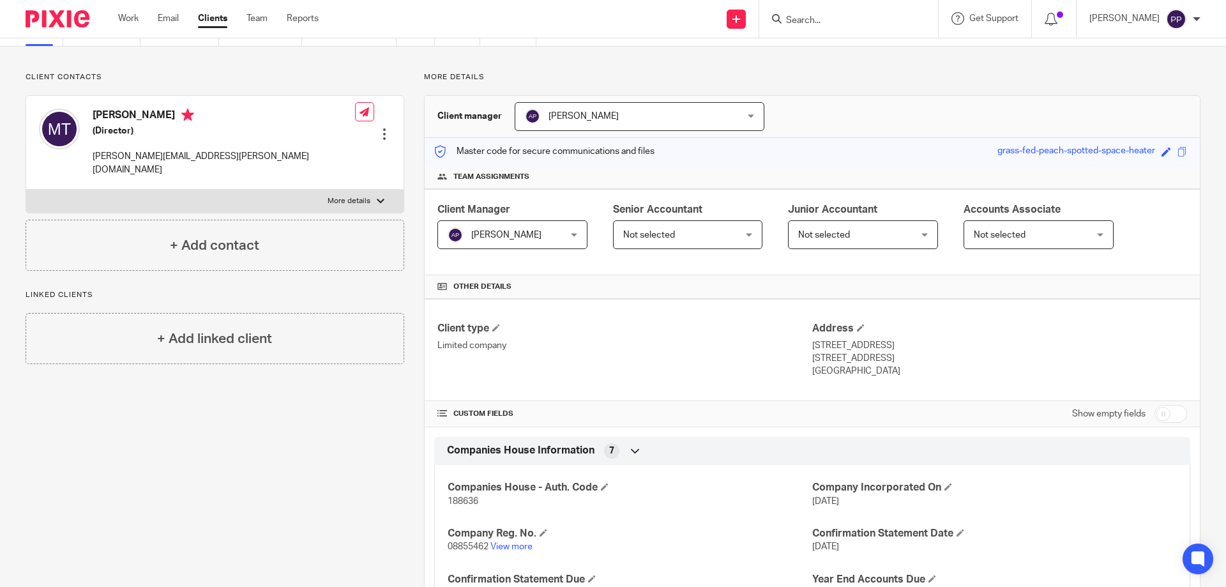
click at [602, 275] on div "Client Manager [PERSON_NAME] [PERSON_NAME] Not selected [PERSON_NAME] [PERSON_N…" at bounding box center [812, 232] width 775 height 86
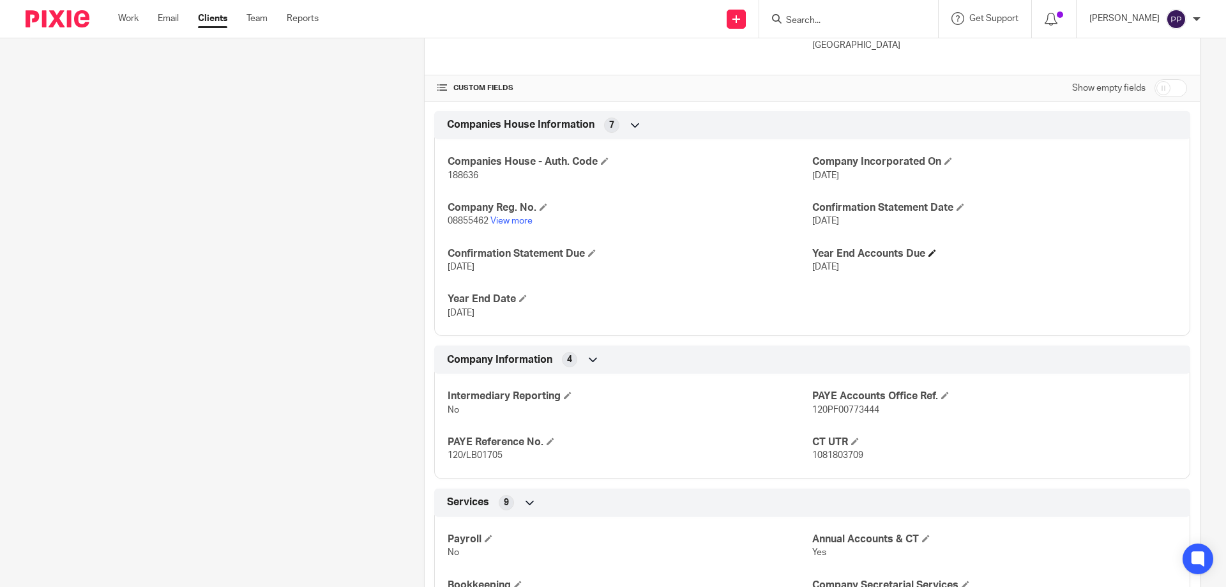
scroll to position [342, 0]
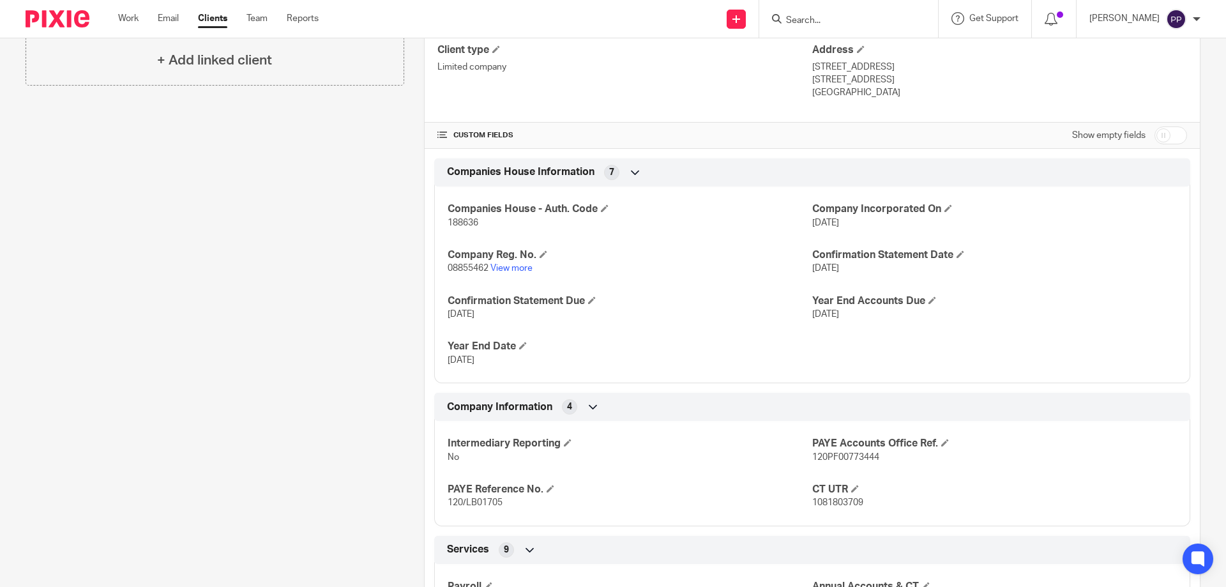
click at [1176, 133] on input "checkbox" at bounding box center [1171, 135] width 33 height 18
checkbox input "true"
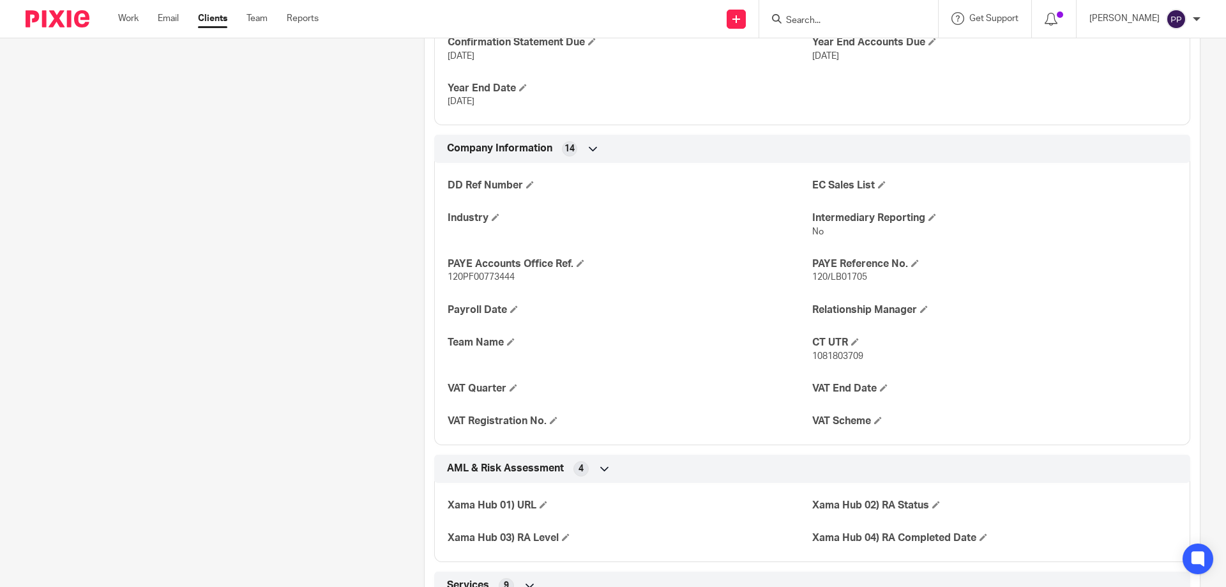
scroll to position [662, 0]
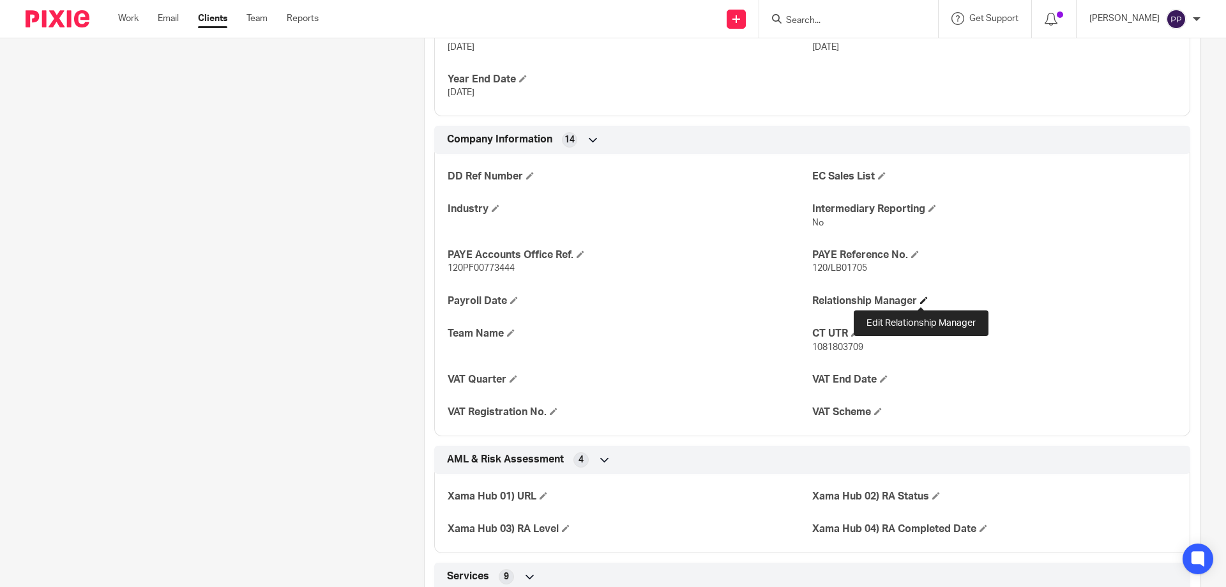
click at [920, 298] on span at bounding box center [924, 300] width 8 height 8
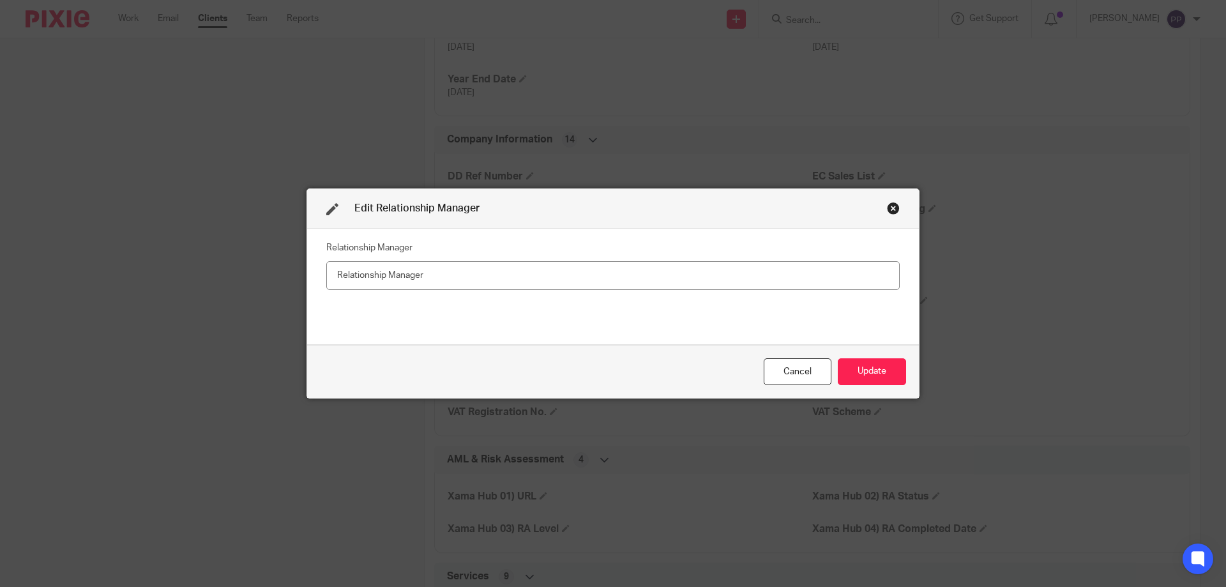
click at [612, 287] on input "text" at bounding box center [612, 275] width 573 height 29
click at [584, 274] on input "text" at bounding box center [612, 275] width 573 height 29
type input "[PERSON_NAME]"
click at [844, 371] on button "Update" at bounding box center [872, 371] width 68 height 27
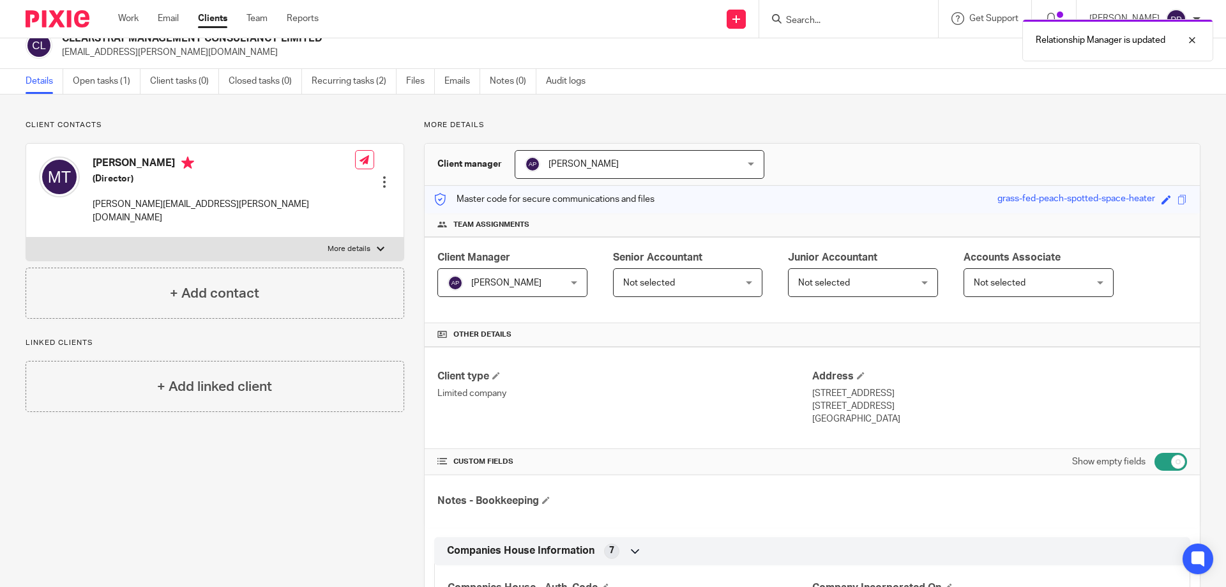
scroll to position [0, 0]
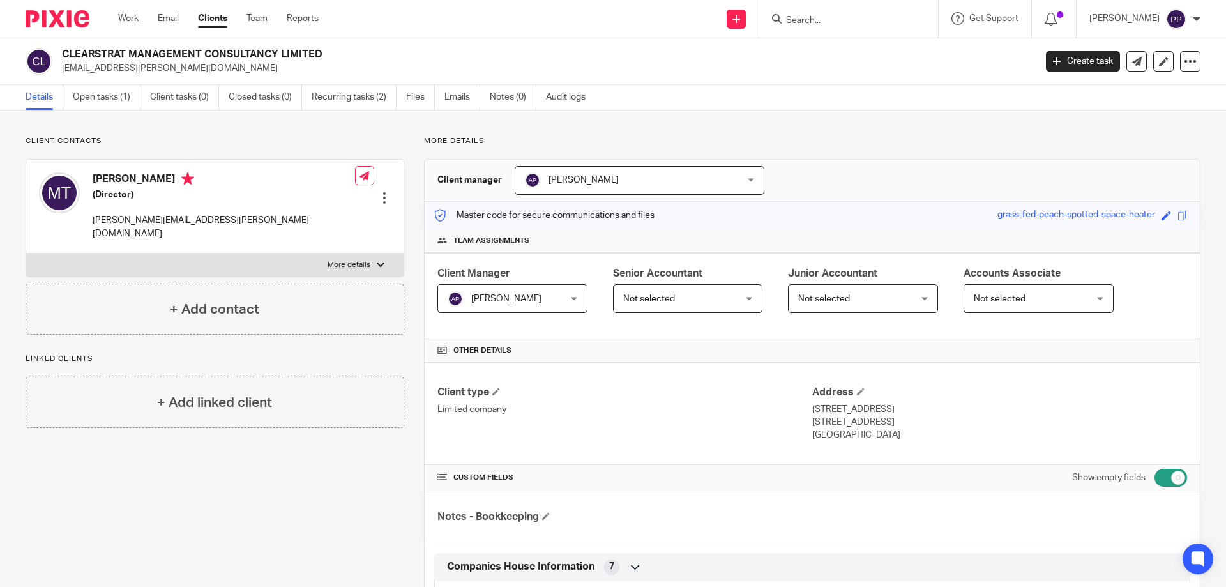
click at [1165, 481] on input "checkbox" at bounding box center [1171, 478] width 33 height 18
checkbox input "false"
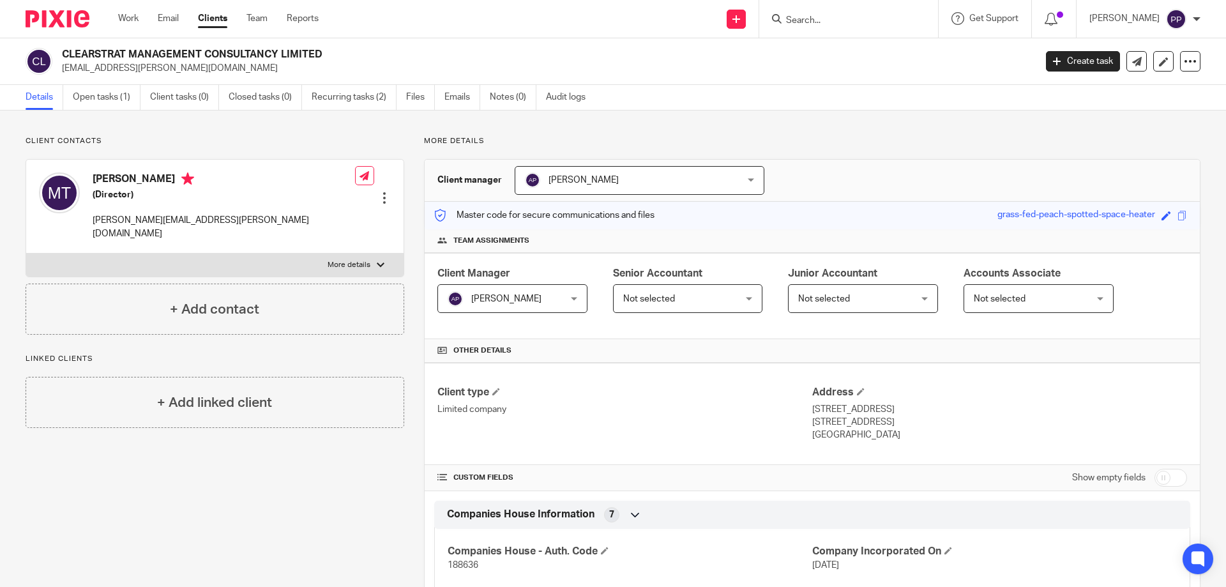
click at [836, 22] on input "Search" at bounding box center [842, 20] width 115 height 11
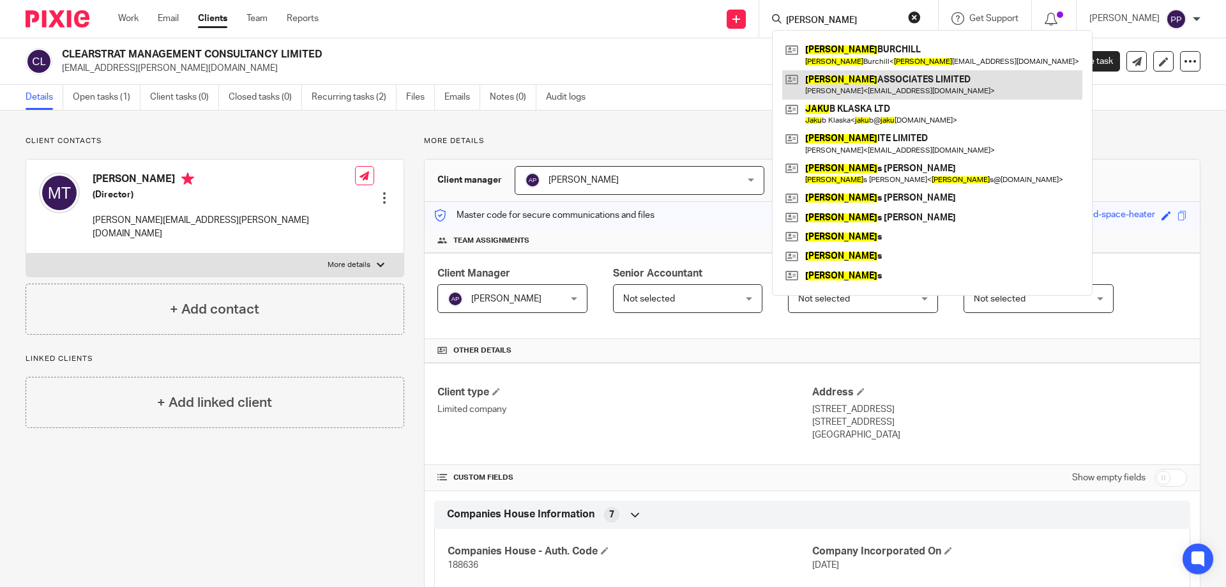
type input "jake"
click at [856, 82] on link at bounding box center [932, 84] width 300 height 29
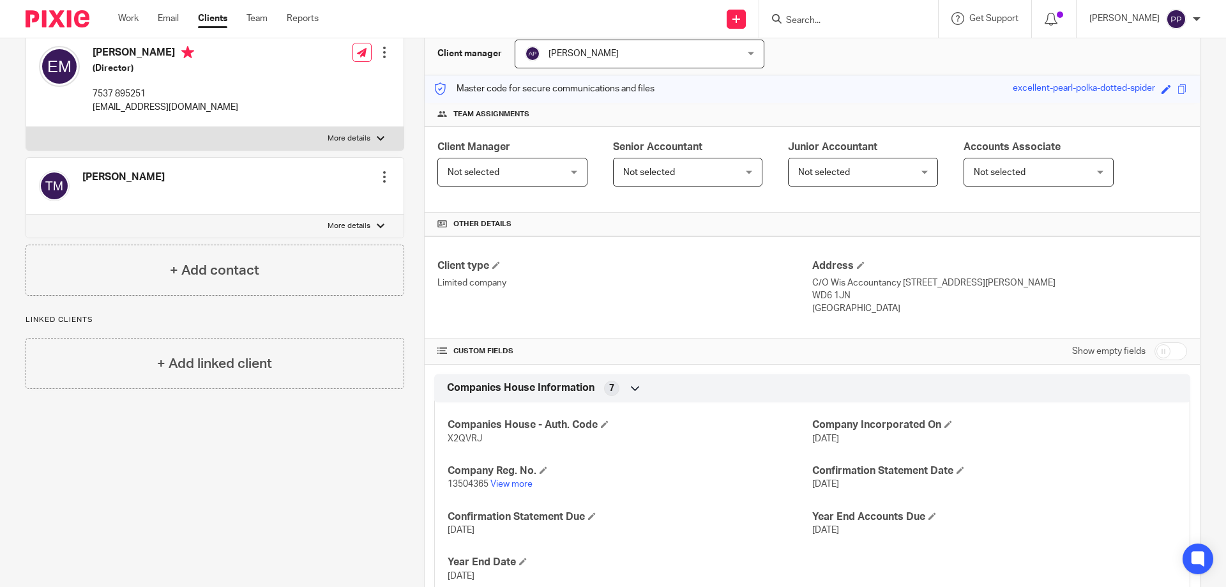
scroll to position [383, 0]
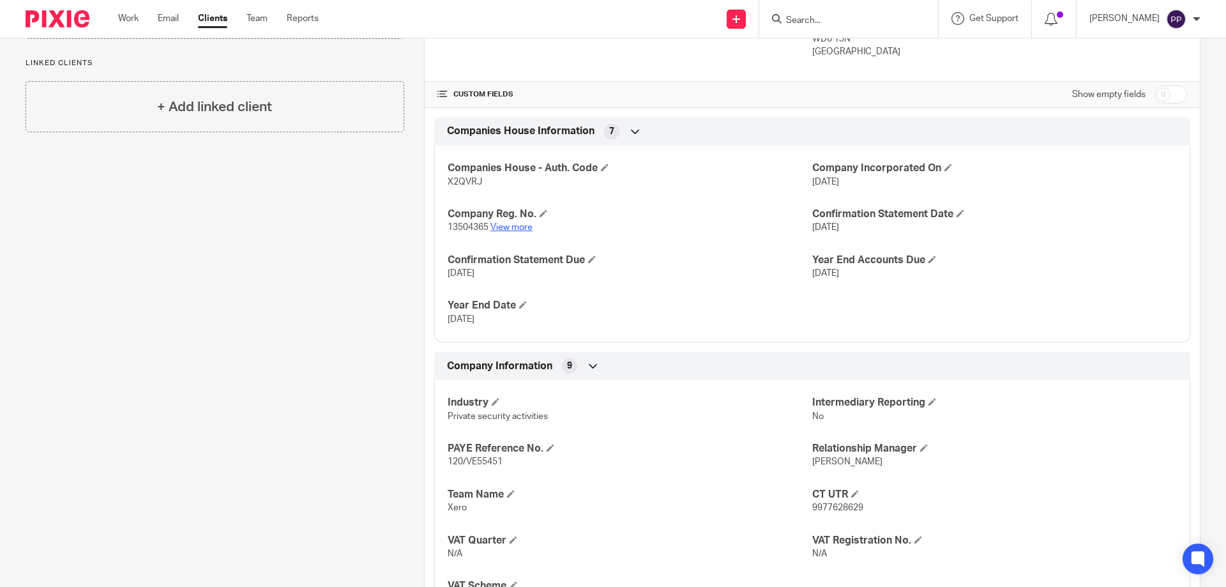
click at [517, 225] on link "View more" at bounding box center [511, 227] width 42 height 9
